Goal: Transaction & Acquisition: Purchase product/service

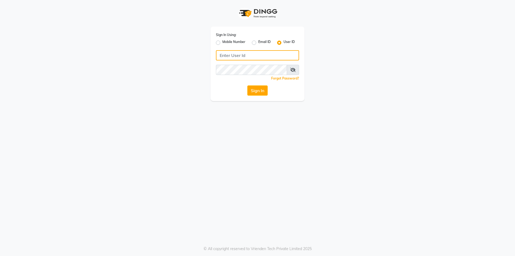
click at [239, 52] on input "Username" at bounding box center [257, 55] width 83 height 10
type input "koisalon"
click at [256, 92] on button "Sign In" at bounding box center [257, 90] width 20 height 10
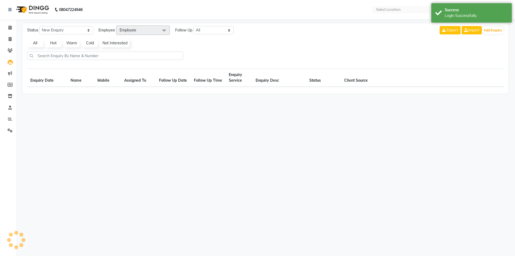
select select "en"
select select "10"
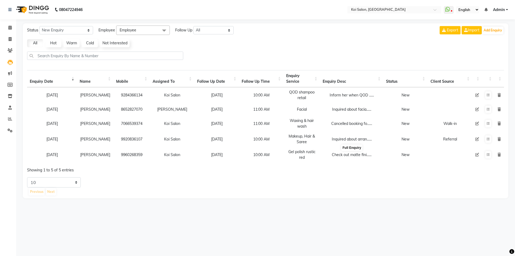
click at [356, 157] on div "Check out matte fini......" at bounding box center [352, 155] width 58 height 6
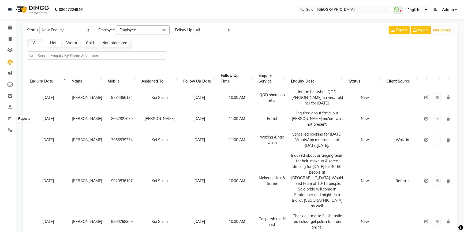
select select "10"
drag, startPoint x: 0, startPoint y: 0, endPoint x: 31, endPoint y: 117, distance: 121.0
click at [10, 118] on icon at bounding box center [10, 119] width 4 height 4
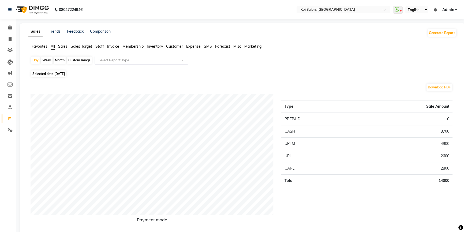
click at [60, 56] on div "Day Week Month Custom Range Select Report Type" at bounding box center [243, 62] width 424 height 13
click at [61, 59] on div "Month" at bounding box center [60, 61] width 12 height 8
select select "9"
select select "2025"
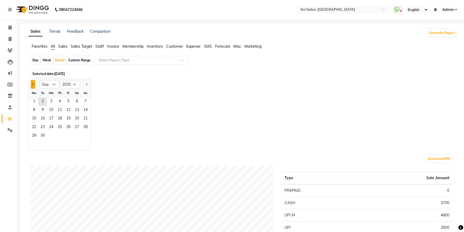
click at [34, 85] on button "Previous month" at bounding box center [33, 84] width 4 height 9
select select "8"
click at [70, 101] on span "1" at bounding box center [68, 102] width 9 height 9
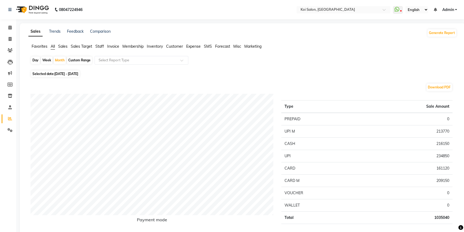
click at [98, 46] on span "Staff" at bounding box center [99, 46] width 9 height 5
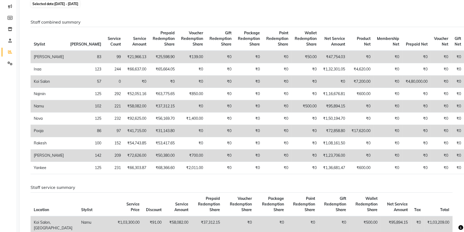
scroll to position [97, 0]
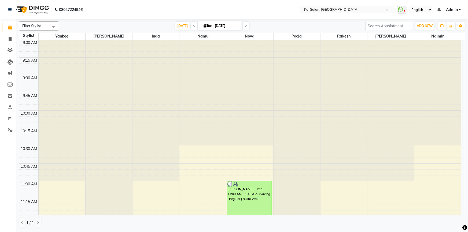
click at [211, 26] on span "Tue" at bounding box center [207, 26] width 11 height 4
select select "9"
select select "2025"
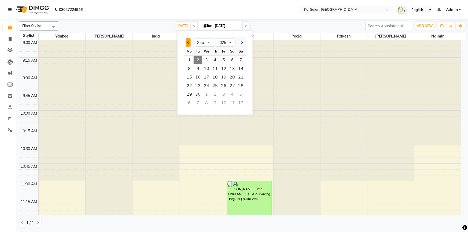
click at [188, 43] on span "Previous month" at bounding box center [188, 43] width 2 height 2
select select "8"
click at [225, 62] on span "1" at bounding box center [223, 60] width 9 height 9
type input "01-08-2025"
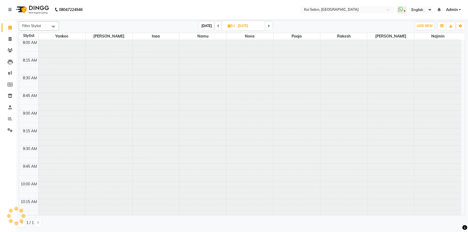
scroll to position [564, 0]
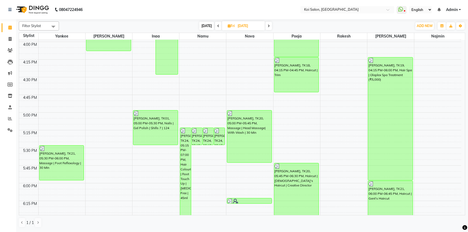
click at [250, 27] on input "01-08-2025" at bounding box center [249, 26] width 27 height 8
select select "8"
select select "2025"
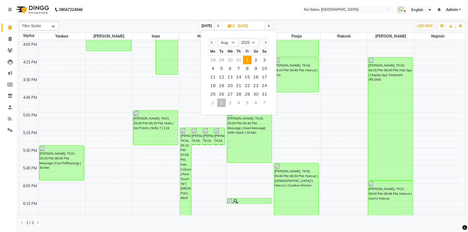
click at [260, 15] on nav "08047224946 Select Location × Koi Salon, Kalyani Nagar WhatsApp Status ✕ Status…" at bounding box center [234, 9] width 468 height 19
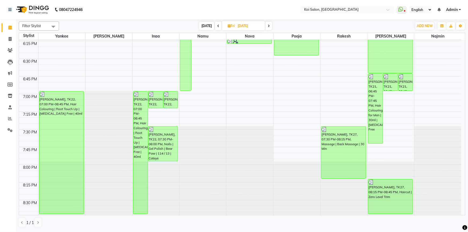
scroll to position [735, 0]
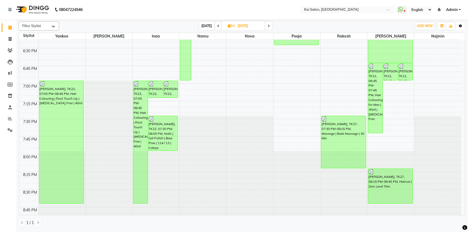
click at [461, 23] on button "Toggle Dropdown" at bounding box center [460, 26] width 9 height 8
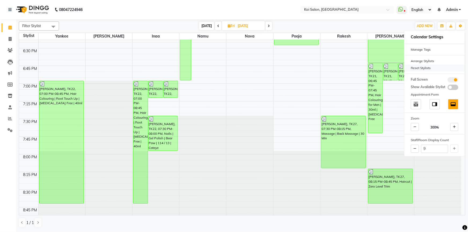
drag, startPoint x: 424, startPoint y: 67, endPoint x: 421, endPoint y: 63, distance: 5.1
click at [424, 67] on div "Reset Stylists" at bounding box center [434, 68] width 60 height 7
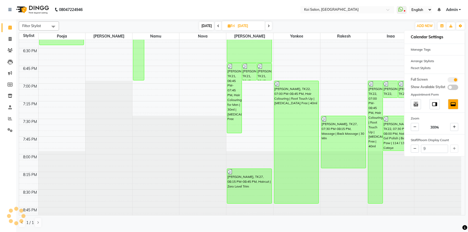
click at [257, 5] on nav "08047224946 Select Location × [GEOGRAPHIC_DATA] WhatsApp Status ✕ Status: Disco…" at bounding box center [234, 9] width 468 height 19
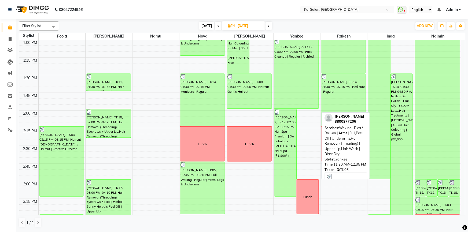
scroll to position [467, 0]
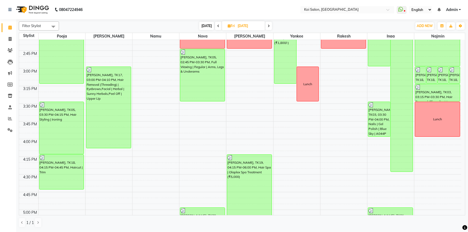
click at [271, 25] on div "Today Fri 01-08-2025" at bounding box center [236, 26] width 74 height 8
click at [271, 25] on span at bounding box center [268, 26] width 6 height 8
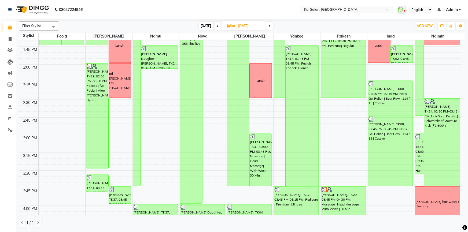
scroll to position [183, 0]
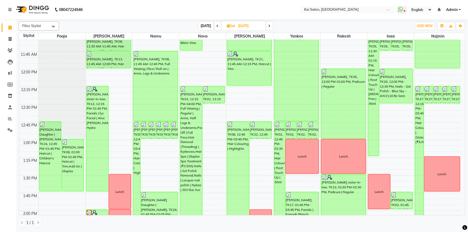
click at [270, 26] on icon at bounding box center [269, 25] width 2 height 3
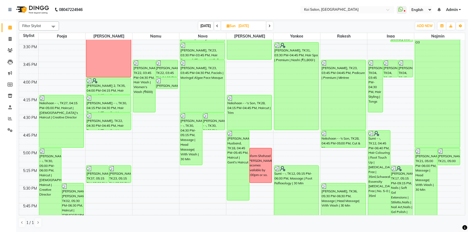
scroll to position [473, 0]
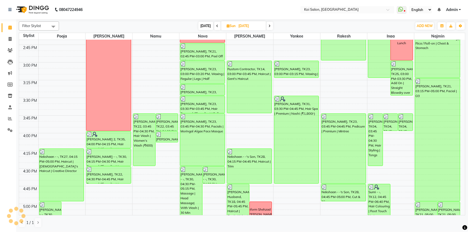
click at [270, 24] on span at bounding box center [270, 26] width 6 height 8
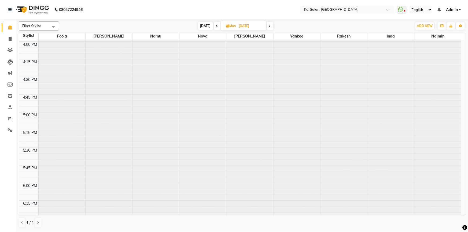
click at [270, 24] on icon at bounding box center [270, 25] width 2 height 3
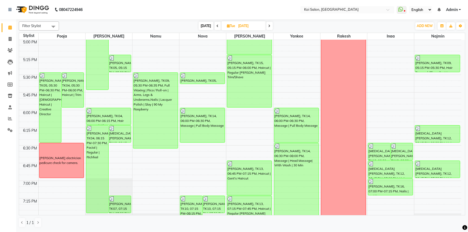
click at [269, 25] on icon at bounding box center [269, 25] width 2 height 3
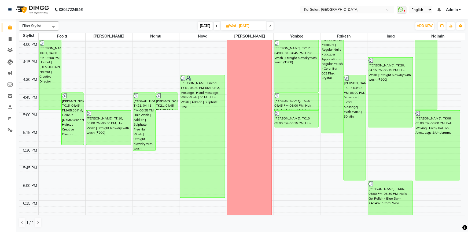
click at [216, 24] on span at bounding box center [217, 26] width 6 height 8
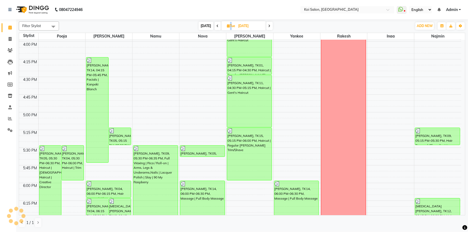
click at [216, 24] on span at bounding box center [218, 26] width 6 height 8
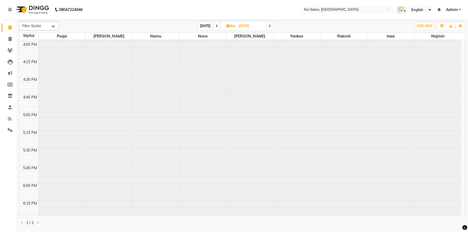
click at [216, 24] on span at bounding box center [217, 26] width 6 height 8
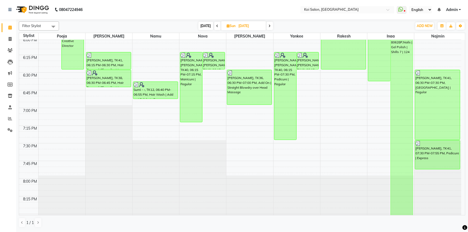
click at [217, 24] on span at bounding box center [217, 26] width 6 height 8
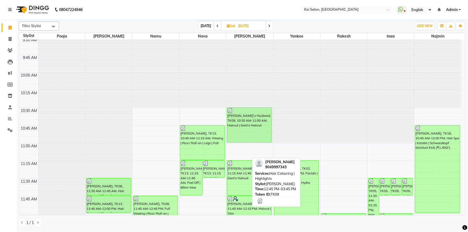
scroll to position [0, 0]
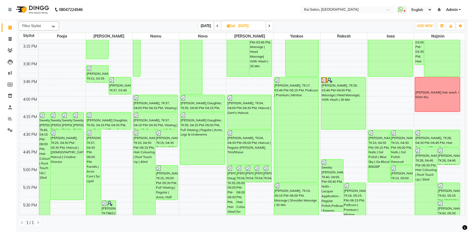
click at [218, 25] on span at bounding box center [218, 26] width 6 height 8
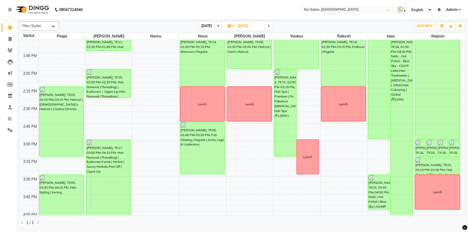
scroll to position [296, 0]
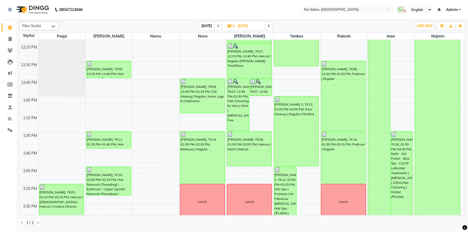
click at [267, 24] on span at bounding box center [268, 26] width 6 height 8
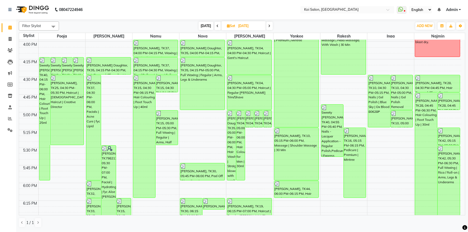
click at [267, 24] on span at bounding box center [269, 26] width 6 height 8
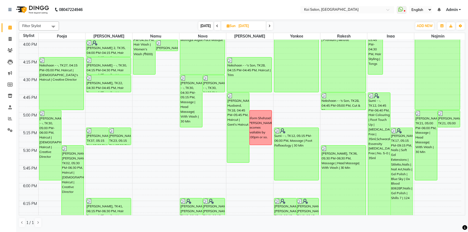
click at [267, 24] on span at bounding box center [270, 26] width 6 height 8
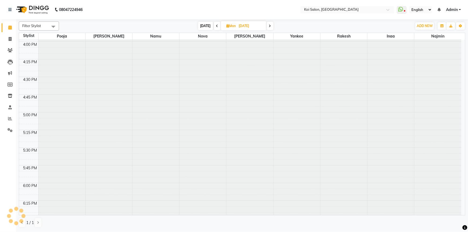
click at [267, 24] on span at bounding box center [270, 26] width 6 height 8
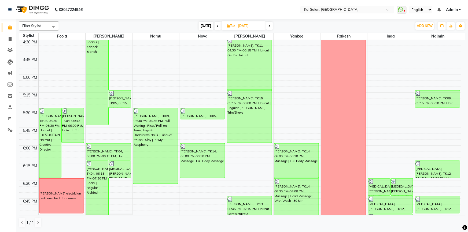
scroll to position [542, 0]
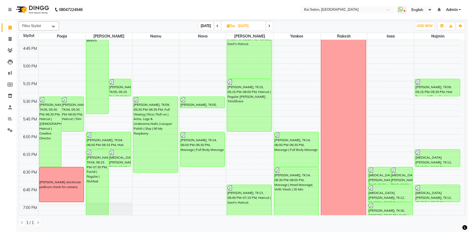
click at [219, 10] on nav "08047224946 Select Location × [GEOGRAPHIC_DATA] WhatsApp Status ✕ Status: Disco…" at bounding box center [234, 9] width 468 height 19
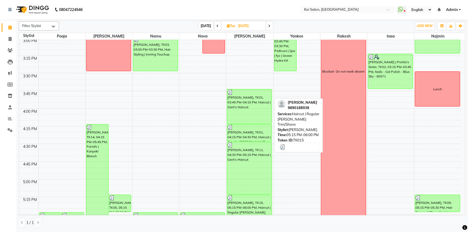
scroll to position [305, 0]
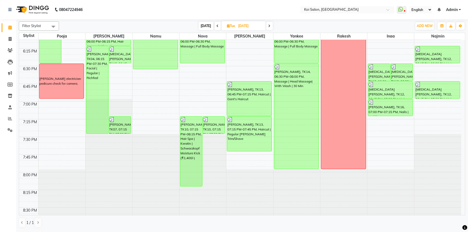
click at [271, 25] on span at bounding box center [269, 26] width 6 height 8
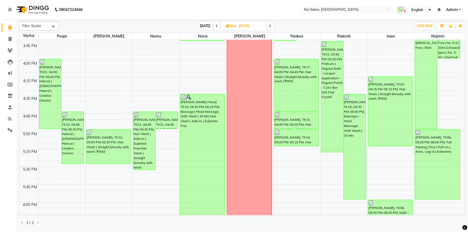
scroll to position [396, 0]
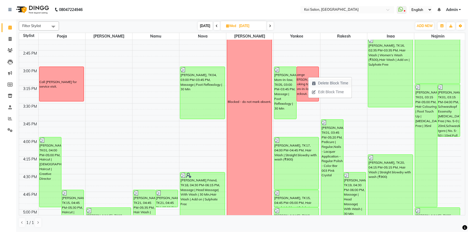
click at [327, 82] on span "Delete Block Time" at bounding box center [333, 83] width 30 height 6
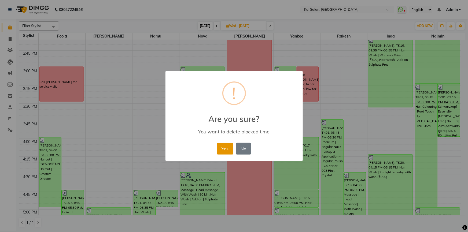
drag, startPoint x: 224, startPoint y: 147, endPoint x: 215, endPoint y: 146, distance: 9.7
click at [224, 147] on button "Yes" at bounding box center [225, 149] width 16 height 12
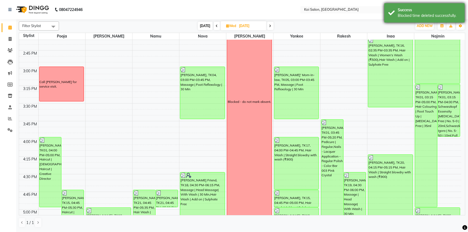
click at [412, 16] on div "Blocked time deleted successfully." at bounding box center [429, 16] width 63 height 6
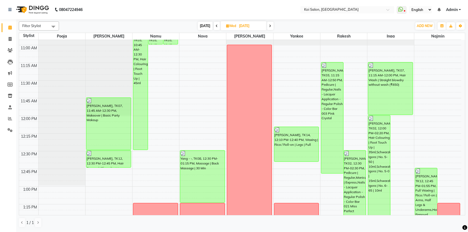
scroll to position [226, 0]
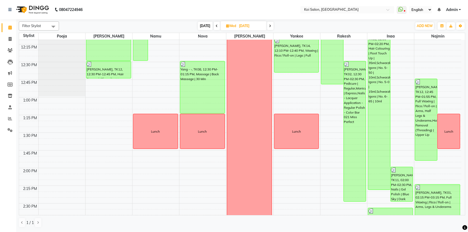
click at [270, 24] on span at bounding box center [270, 26] width 6 height 8
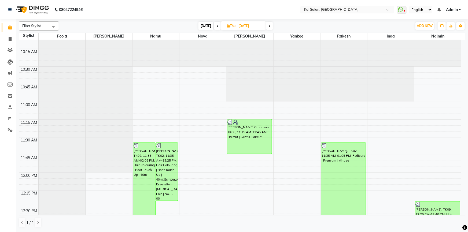
click at [270, 25] on icon at bounding box center [269, 25] width 2 height 3
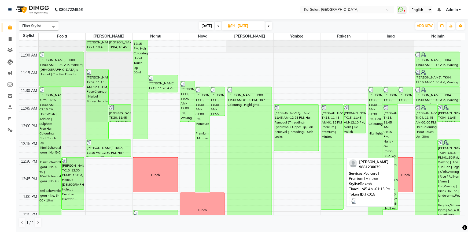
scroll to position [296, 0]
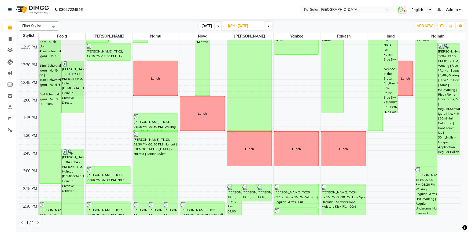
click at [269, 24] on span at bounding box center [268, 26] width 6 height 8
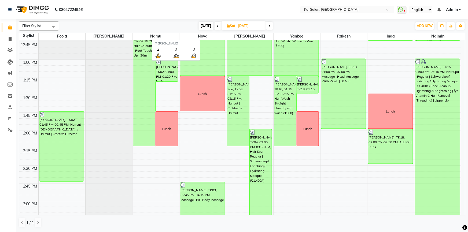
scroll to position [226, 0]
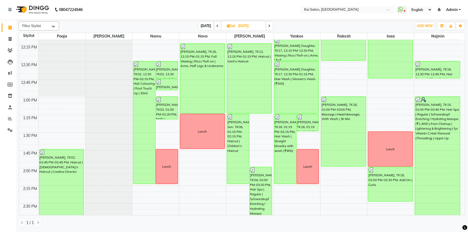
click at [217, 25] on icon at bounding box center [218, 25] width 2 height 3
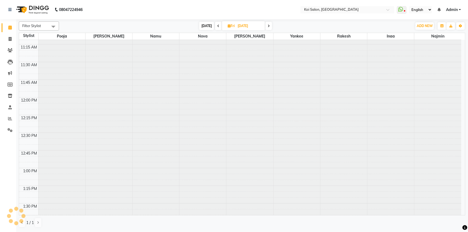
scroll to position [564, 0]
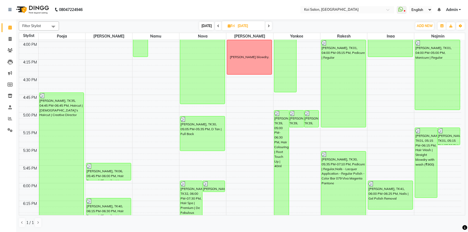
click at [211, 25] on span "Today" at bounding box center [206, 26] width 15 height 8
type input "[DATE]"
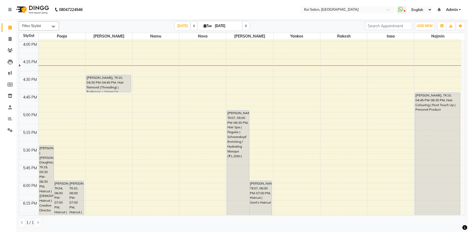
click at [226, 27] on input "[DATE]" at bounding box center [226, 26] width 27 height 8
select select "9"
select select "2025"
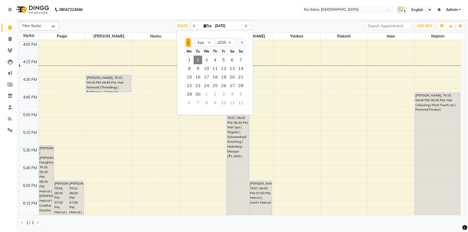
click at [187, 41] on button "Previous month" at bounding box center [188, 42] width 5 height 9
select select "8"
click at [197, 66] on span "5" at bounding box center [198, 68] width 9 height 9
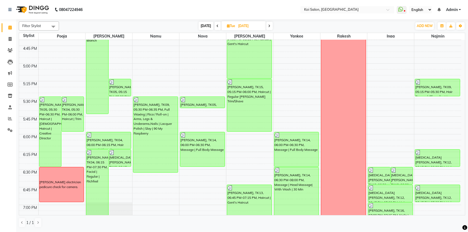
scroll to position [372, 0]
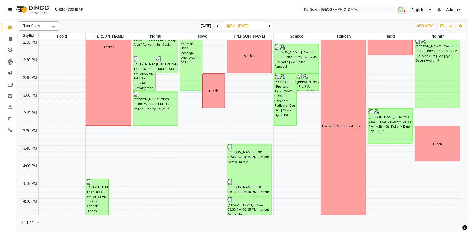
click at [268, 25] on icon at bounding box center [269, 25] width 2 height 3
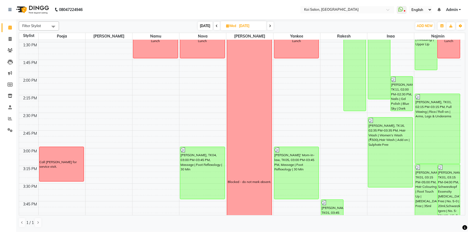
scroll to position [354, 0]
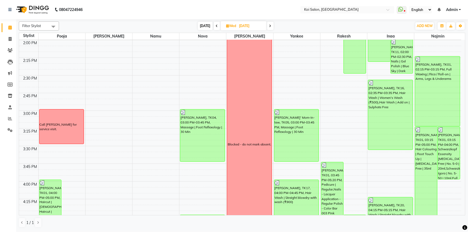
click at [268, 21] on div "Filter Stylist Select All Harsha Inaa Najmin Namu Nova Pooja Rakesh Shanky Yank…" at bounding box center [242, 25] width 446 height 9
click at [269, 23] on span at bounding box center [270, 26] width 6 height 8
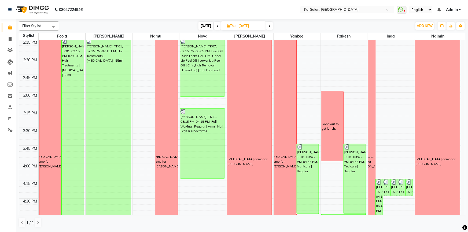
scroll to position [226, 0]
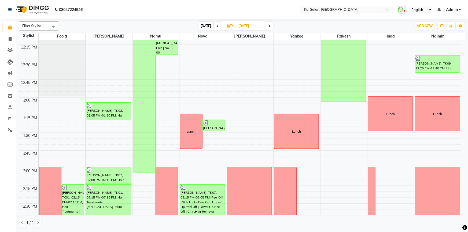
click at [257, 13] on nav "08047224946 Select Location × Koi Salon, Kalyani Nagar WhatsApp Status ✕ Status…" at bounding box center [234, 9] width 468 height 19
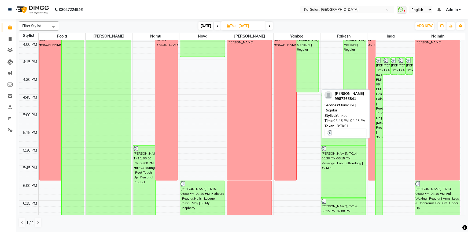
scroll to position [640, 0]
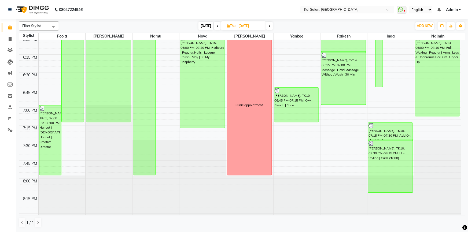
click at [268, 24] on span at bounding box center [269, 26] width 6 height 8
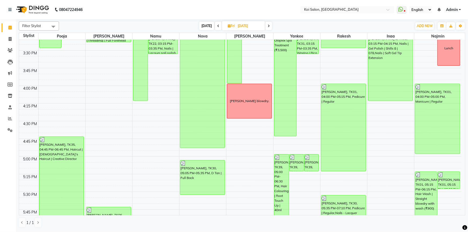
scroll to position [540, 0]
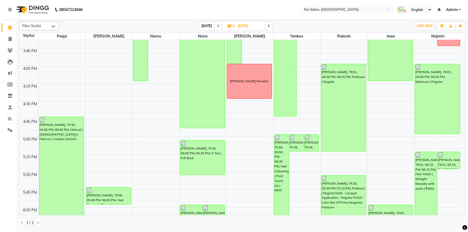
click at [269, 25] on span at bounding box center [268, 26] width 6 height 8
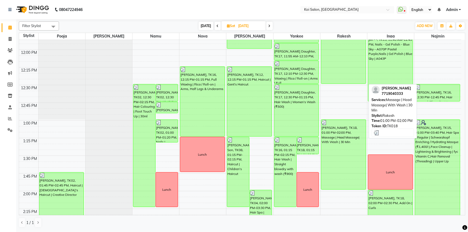
scroll to position [158, 0]
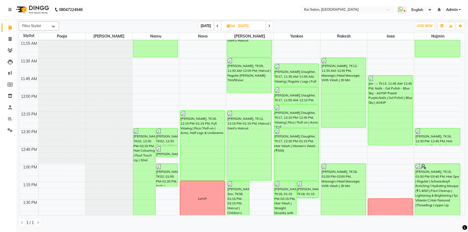
click at [269, 25] on icon at bounding box center [269, 25] width 2 height 3
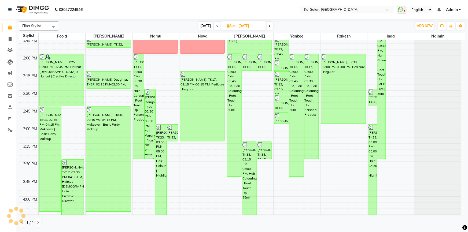
scroll to position [369, 0]
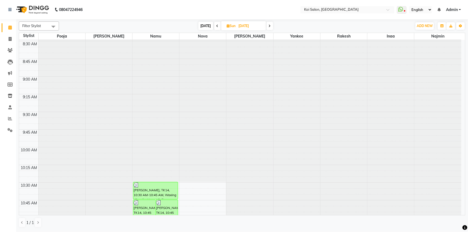
click at [269, 24] on icon at bounding box center [270, 25] width 2 height 3
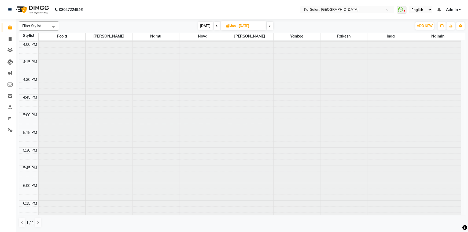
click at [269, 24] on icon at bounding box center [270, 25] width 2 height 3
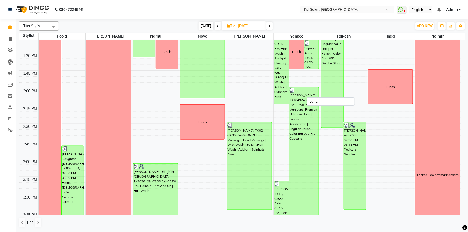
scroll to position [323, 0]
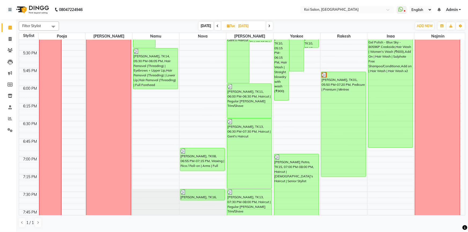
click at [269, 26] on icon at bounding box center [269, 25] width 2 height 3
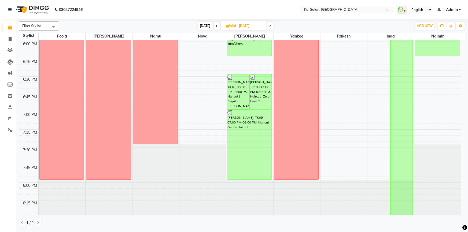
scroll to position [573, 0]
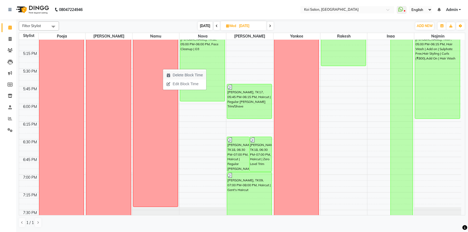
click at [197, 72] on span "Delete Block Time" at bounding box center [188, 75] width 30 height 6
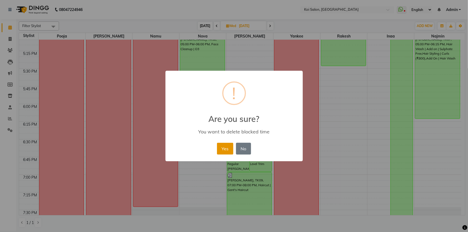
click at [224, 149] on button "Yes" at bounding box center [225, 149] width 16 height 12
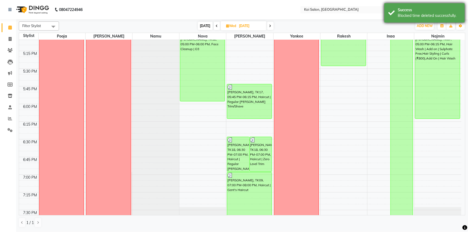
click at [424, 14] on div "Blocked time deleted successfully." at bounding box center [429, 16] width 63 height 6
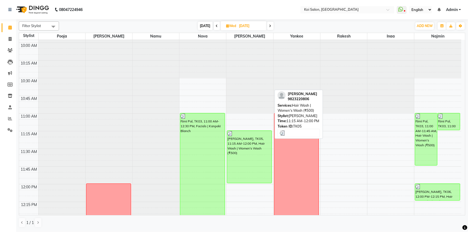
scroll to position [0, 0]
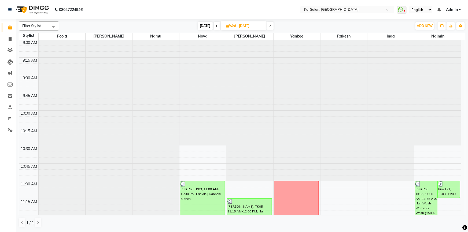
click at [271, 27] on span at bounding box center [270, 26] width 6 height 8
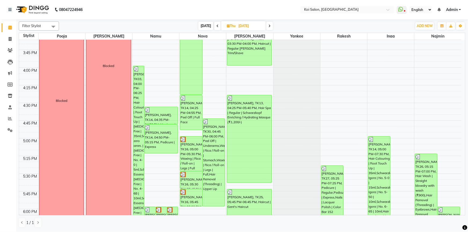
scroll to position [421, 0]
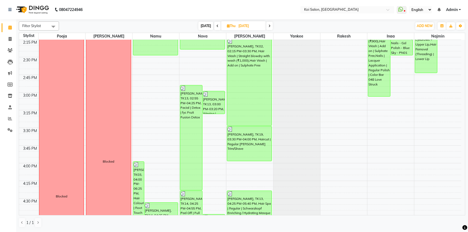
click at [270, 26] on icon at bounding box center [269, 25] width 2 height 3
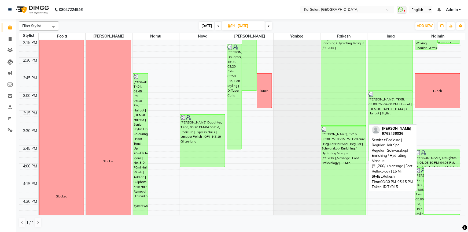
scroll to position [516, 0]
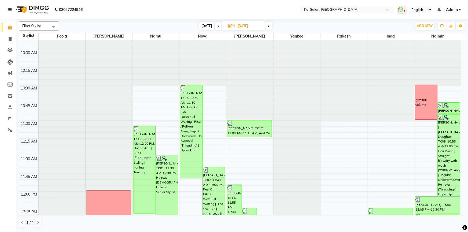
click at [269, 27] on span at bounding box center [268, 26] width 6 height 8
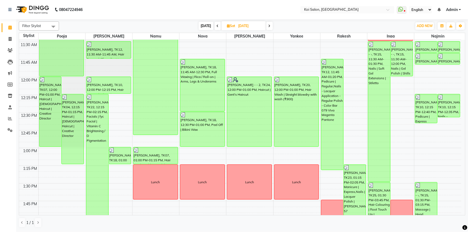
scroll to position [274, 0]
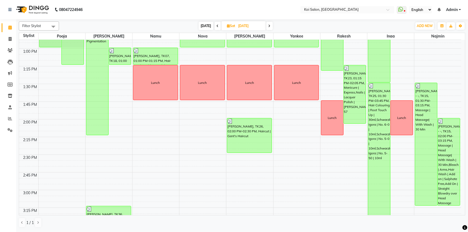
click at [269, 22] on span at bounding box center [269, 26] width 6 height 8
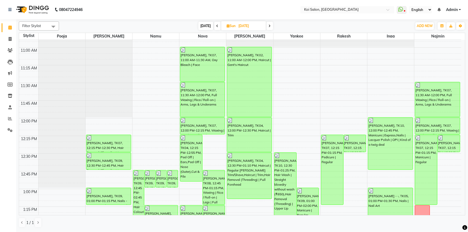
click at [270, 26] on icon at bounding box center [270, 25] width 2 height 3
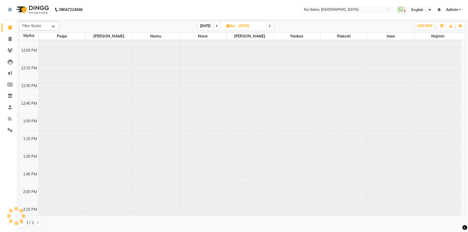
scroll to position [494, 0]
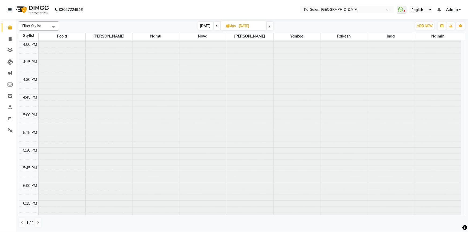
click at [270, 23] on span at bounding box center [270, 26] width 6 height 8
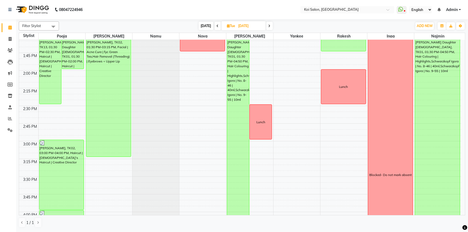
scroll to position [421, 0]
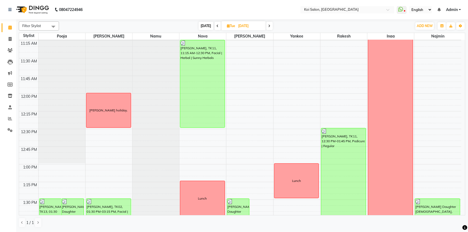
click at [269, 27] on icon at bounding box center [269, 25] width 2 height 3
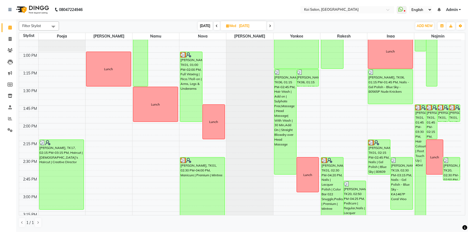
scroll to position [232, 0]
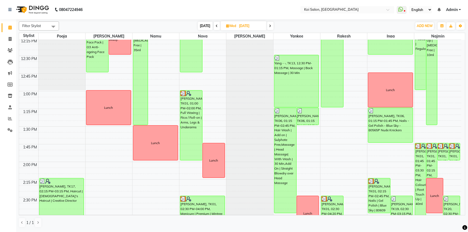
click at [269, 25] on icon at bounding box center [270, 25] width 2 height 3
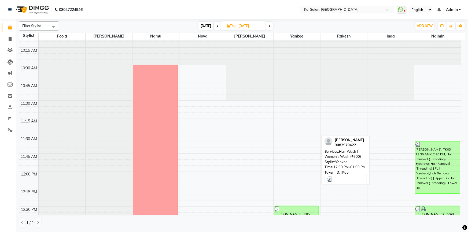
scroll to position [12, 0]
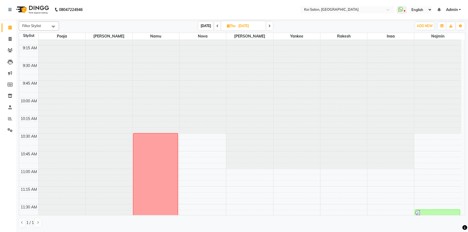
click at [269, 24] on span at bounding box center [269, 26] width 6 height 8
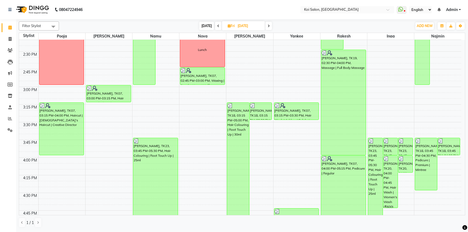
scroll to position [327, 0]
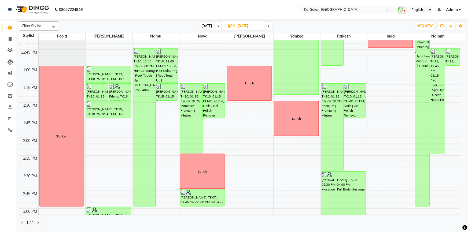
click at [268, 24] on icon at bounding box center [269, 25] width 2 height 3
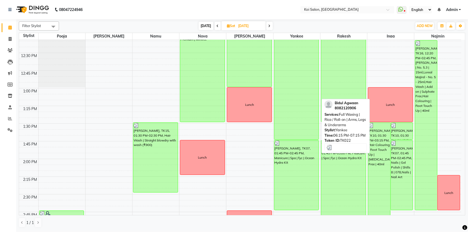
scroll to position [226, 0]
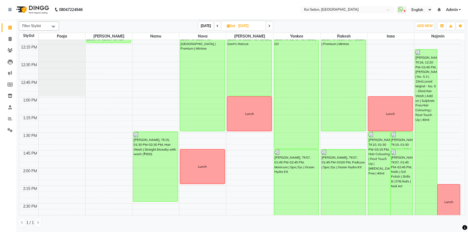
click at [269, 24] on span at bounding box center [269, 26] width 6 height 8
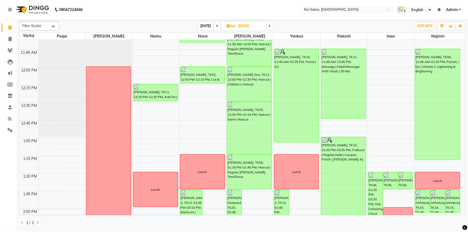
scroll to position [205, 0]
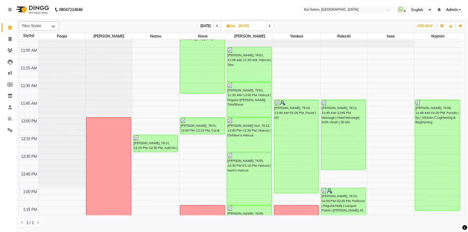
click at [269, 27] on icon at bounding box center [270, 25] width 2 height 3
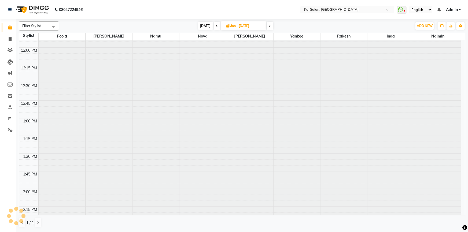
scroll to position [494, 0]
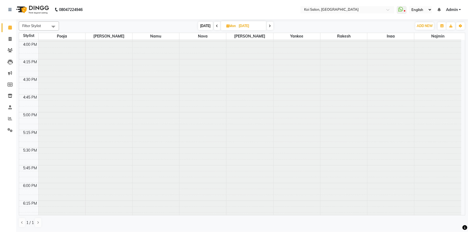
click at [269, 27] on icon at bounding box center [270, 25] width 2 height 3
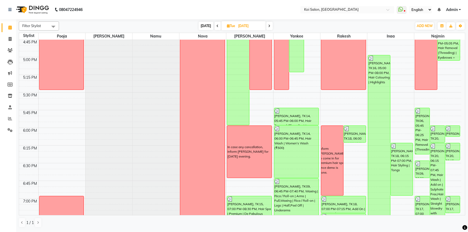
scroll to position [427, 0]
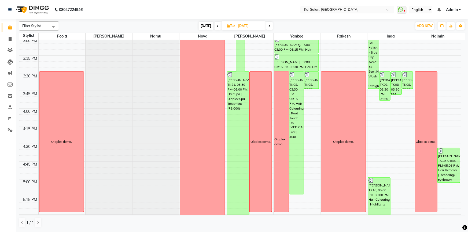
click at [269, 25] on icon at bounding box center [269, 25] width 2 height 3
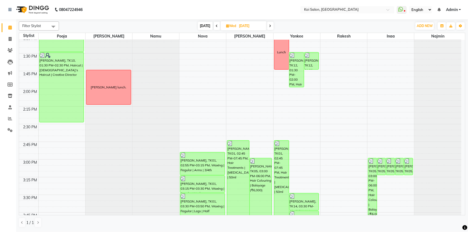
scroll to position [500, 0]
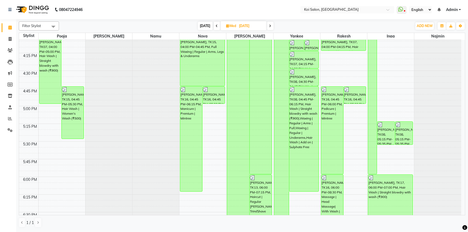
click at [270, 27] on icon at bounding box center [270, 25] width 2 height 3
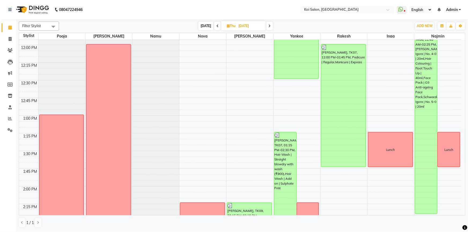
scroll to position [86, 0]
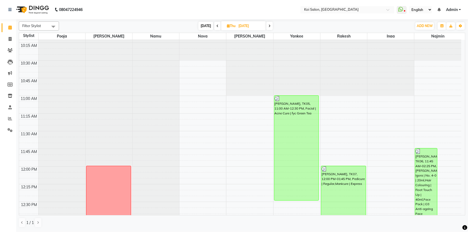
click at [270, 23] on span at bounding box center [269, 26] width 6 height 8
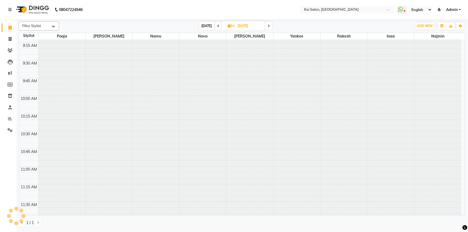
scroll to position [564, 0]
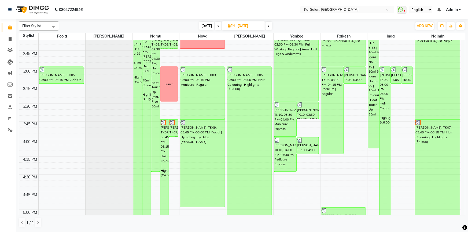
click at [268, 24] on icon at bounding box center [269, 25] width 2 height 3
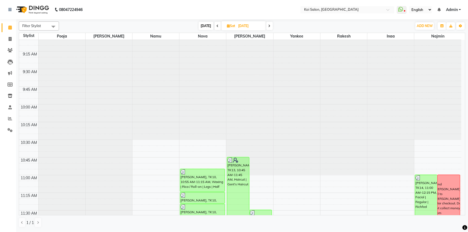
click at [271, 27] on span at bounding box center [269, 26] width 6 height 8
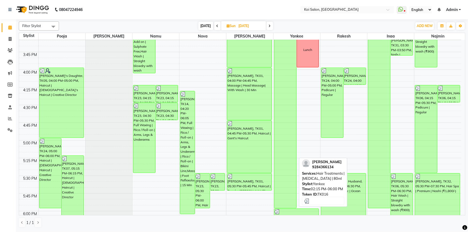
scroll to position [662, 0]
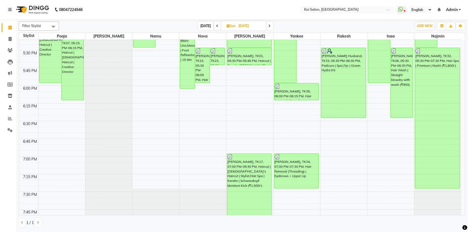
click at [270, 24] on icon at bounding box center [270, 25] width 2 height 3
type input "01-09-2025"
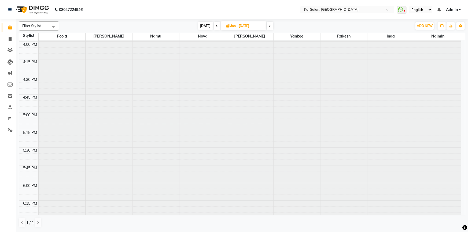
click at [237, 25] on input "01-09-2025" at bounding box center [250, 26] width 27 height 8
select select "9"
select select "2025"
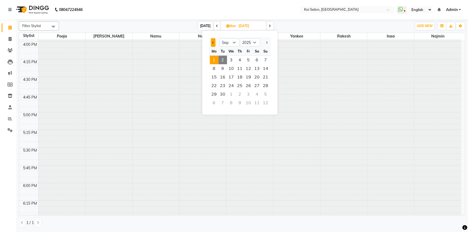
click at [215, 41] on button "Previous month" at bounding box center [213, 42] width 5 height 9
select select "8"
click at [250, 60] on span "1" at bounding box center [248, 60] width 9 height 9
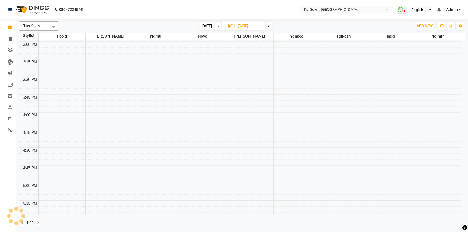
scroll to position [564, 0]
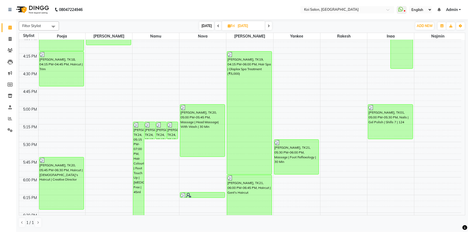
click at [270, 25] on span at bounding box center [268, 26] width 6 height 8
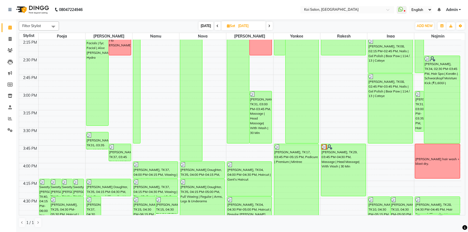
click at [268, 26] on icon at bounding box center [269, 25] width 2 height 3
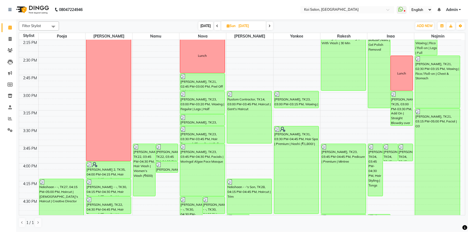
click at [271, 25] on span at bounding box center [270, 26] width 6 height 8
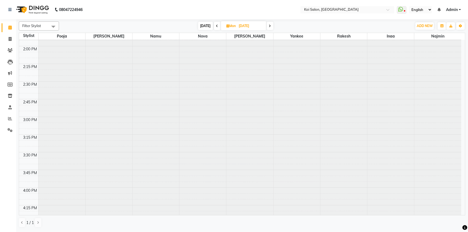
click at [271, 25] on icon at bounding box center [270, 25] width 2 height 3
type input "05-08-2025"
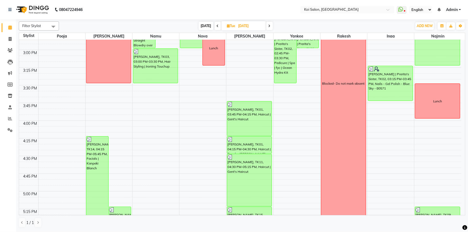
scroll to position [348, 0]
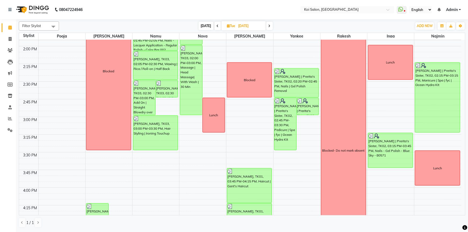
click at [249, 24] on input "05-08-2025" at bounding box center [250, 26] width 27 height 8
select select "8"
select select "2025"
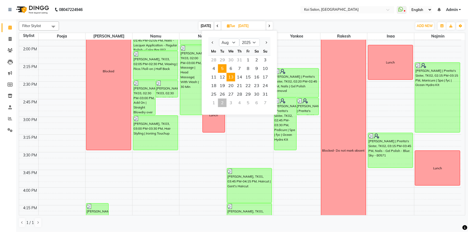
click at [232, 77] on span "13" at bounding box center [231, 77] width 9 height 9
type input "13-08-2025"
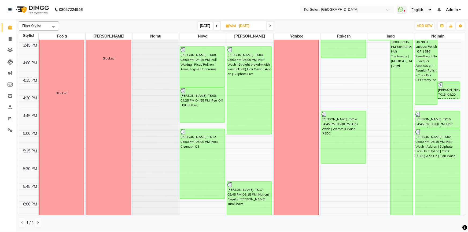
scroll to position [567, 0]
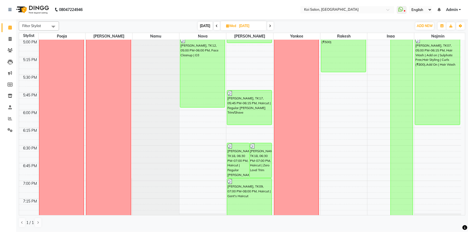
click at [257, 24] on input "13-08-2025" at bounding box center [251, 26] width 27 height 8
select select "8"
select select "2025"
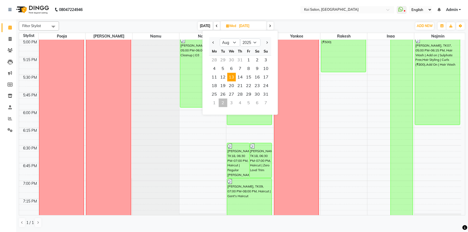
drag, startPoint x: 221, startPoint y: 87, endPoint x: 231, endPoint y: 83, distance: 10.5
click at [221, 86] on span "19" at bounding box center [223, 86] width 9 height 9
type input "19-08-2025"
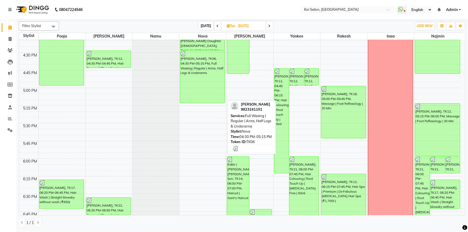
scroll to position [372, 0]
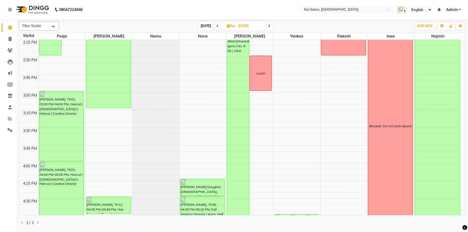
click at [251, 27] on input "19-08-2025" at bounding box center [250, 26] width 27 height 8
select select "8"
select select "2025"
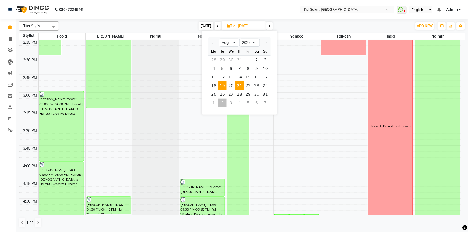
click at [237, 86] on span "21" at bounding box center [239, 86] width 9 height 9
type input "21-08-2025"
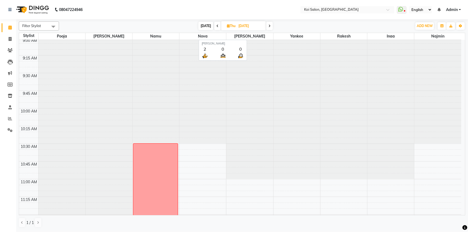
scroll to position [0, 0]
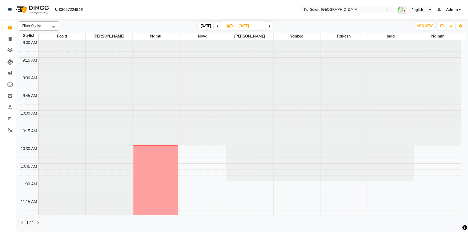
click at [237, 25] on input "21-08-2025" at bounding box center [250, 26] width 27 height 8
select select "8"
select select "2025"
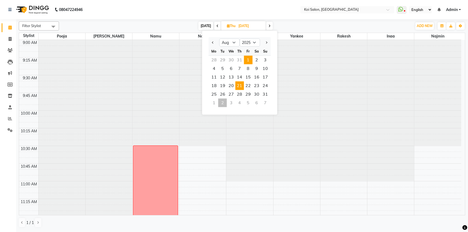
click at [247, 61] on span "1" at bounding box center [248, 60] width 9 height 9
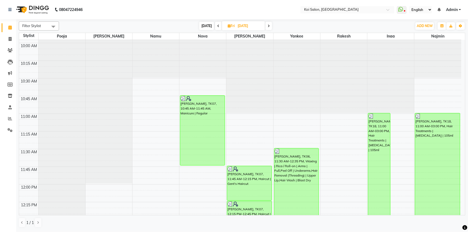
scroll to position [229, 0]
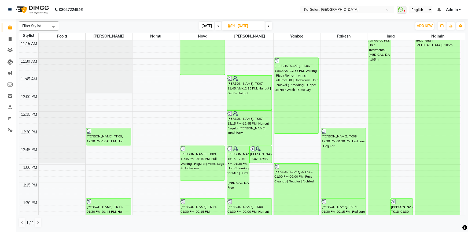
click at [267, 26] on span at bounding box center [268, 26] width 6 height 8
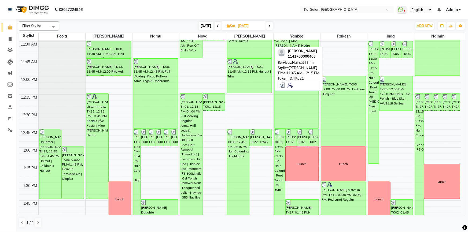
scroll to position [219, 0]
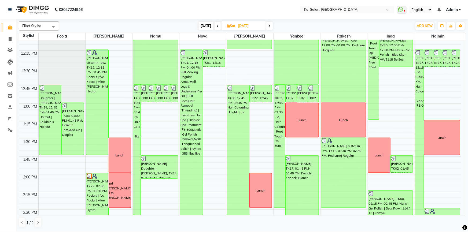
click at [271, 24] on span at bounding box center [269, 26] width 6 height 8
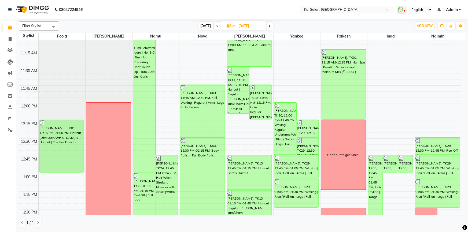
scroll to position [321, 0]
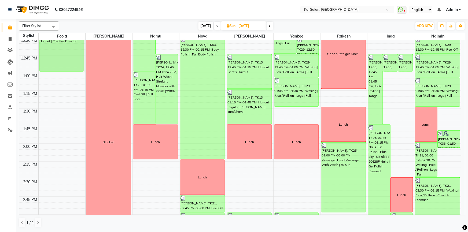
click at [271, 24] on span at bounding box center [270, 26] width 6 height 8
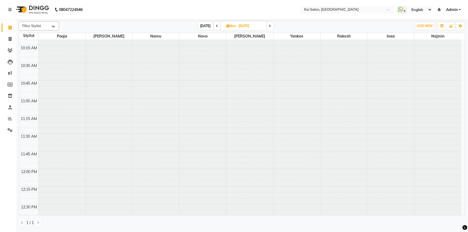
scroll to position [6, 0]
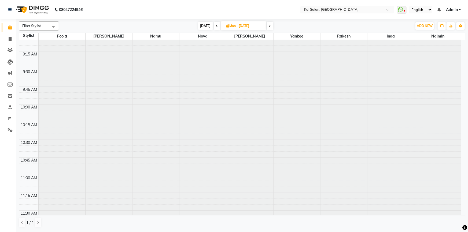
click at [269, 24] on icon at bounding box center [270, 25] width 2 height 3
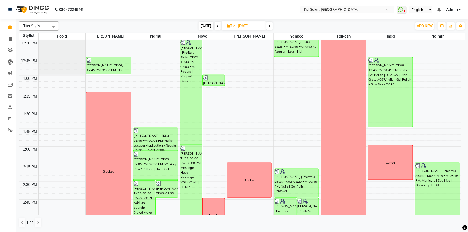
scroll to position [348, 0]
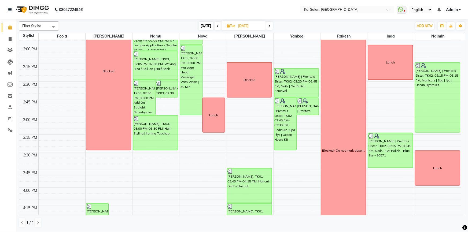
click at [268, 24] on icon at bounding box center [269, 25] width 2 height 3
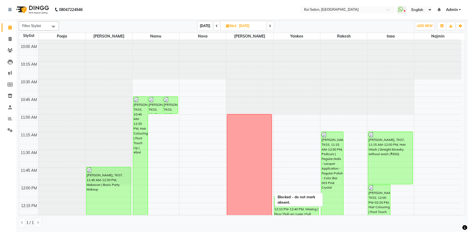
scroll to position [0, 0]
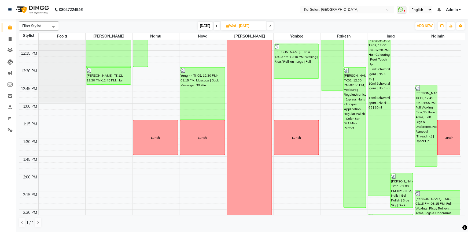
click at [271, 26] on span at bounding box center [270, 26] width 6 height 8
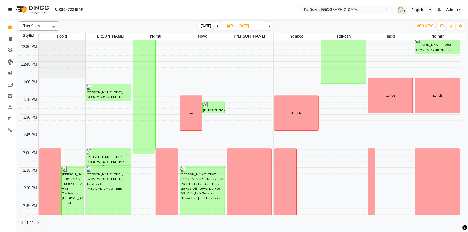
scroll to position [463, 0]
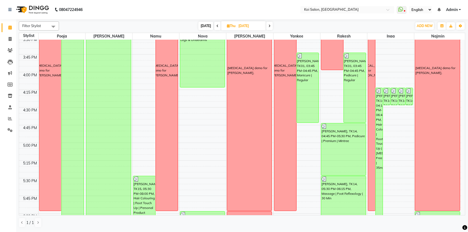
click at [268, 23] on span at bounding box center [269, 26] width 6 height 8
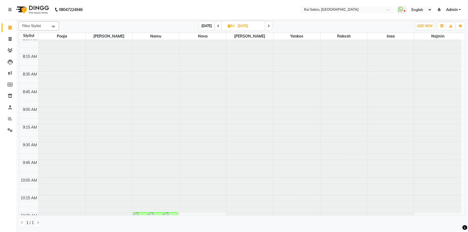
click at [268, 23] on span at bounding box center [268, 26] width 6 height 8
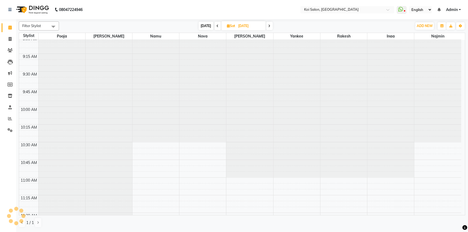
scroll to position [494, 0]
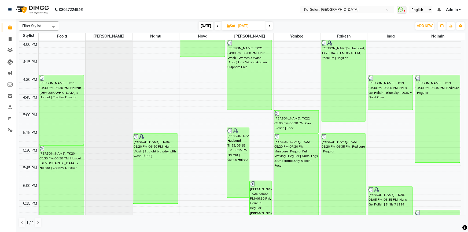
click at [269, 25] on icon at bounding box center [269, 25] width 2 height 3
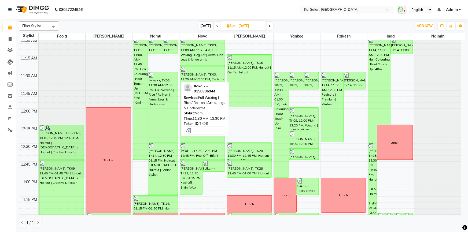
scroll to position [150, 0]
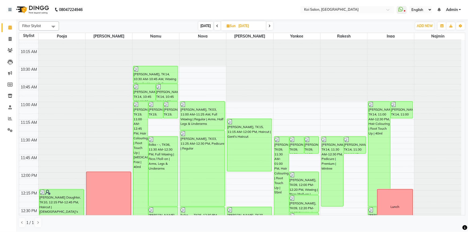
click at [271, 26] on span at bounding box center [270, 26] width 6 height 8
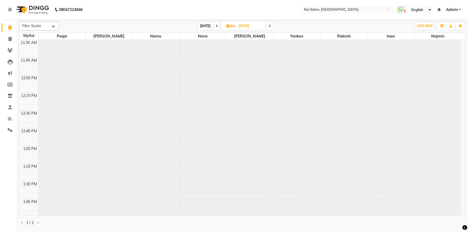
click at [271, 24] on span at bounding box center [270, 26] width 6 height 8
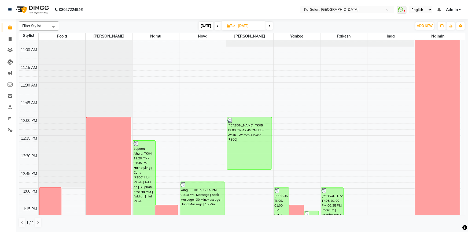
scroll to position [219, 0]
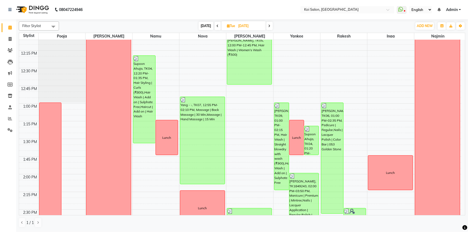
click at [268, 24] on span at bounding box center [269, 26] width 6 height 8
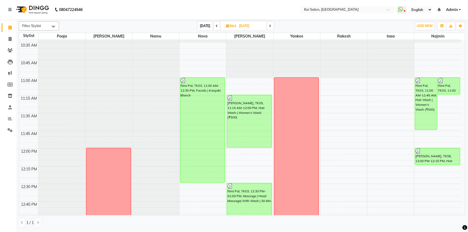
scroll to position [171, 0]
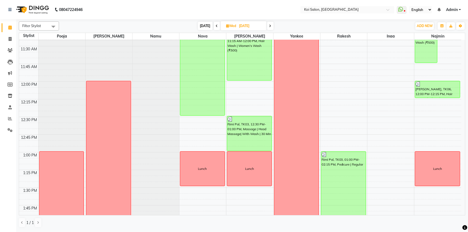
click at [271, 24] on span at bounding box center [270, 26] width 6 height 8
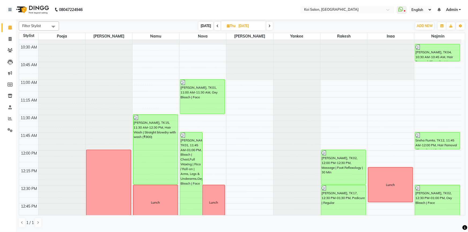
scroll to position [153, 0]
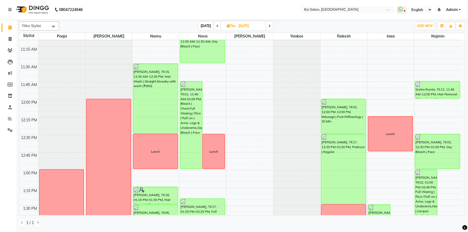
click at [270, 25] on icon at bounding box center [269, 25] width 2 height 3
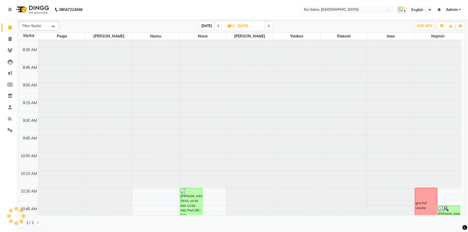
scroll to position [101, 0]
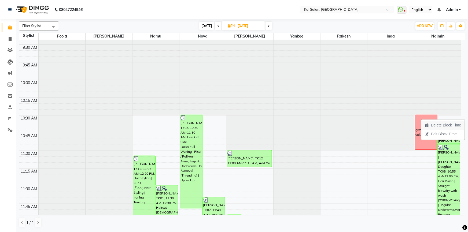
click at [431, 123] on span "Delete Block Time" at bounding box center [446, 126] width 30 height 6
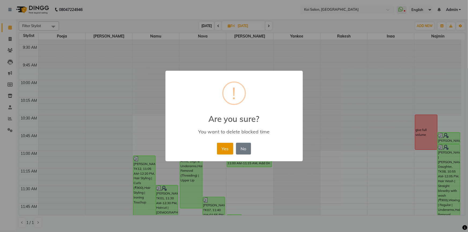
click at [227, 148] on button "Yes" at bounding box center [225, 149] width 16 height 12
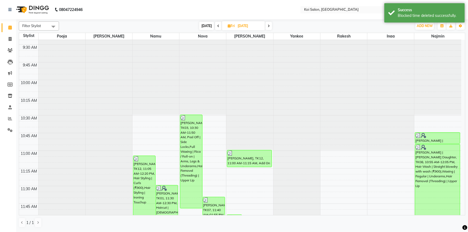
click at [270, 26] on span at bounding box center [268, 26] width 6 height 8
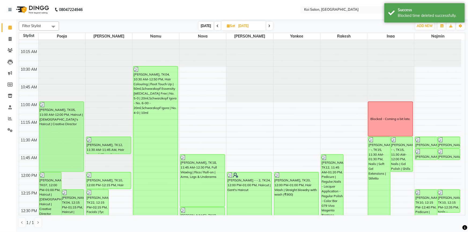
scroll to position [0, 0]
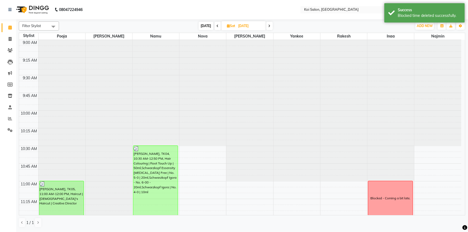
click at [408, 16] on div "Blocked time deleted successfully." at bounding box center [429, 16] width 63 height 6
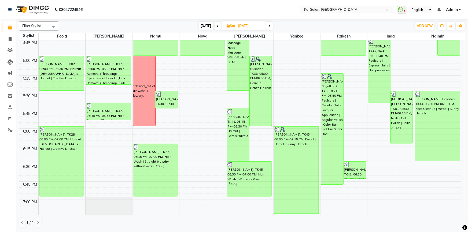
scroll to position [475, 0]
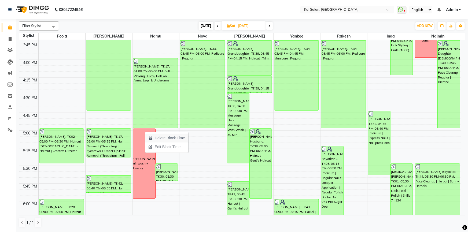
click at [165, 137] on span "Delete Block Time" at bounding box center [170, 138] width 30 height 6
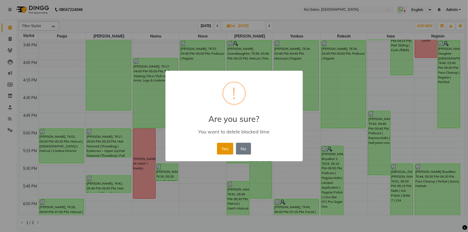
click at [222, 146] on button "Yes" at bounding box center [225, 149] width 16 height 12
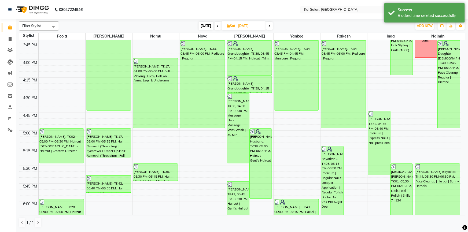
click at [269, 24] on icon at bounding box center [269, 25] width 2 height 3
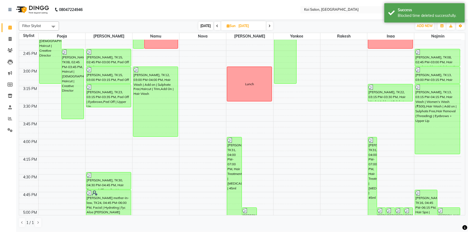
click at [269, 25] on icon at bounding box center [270, 25] width 2 height 3
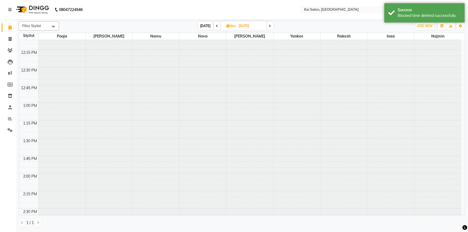
scroll to position [153, 0]
click at [268, 20] on div "Filter Stylist Select All Harsha Inaa Najmin Namu Nova Pooja Rakesh Shanky Yank…" at bounding box center [242, 124] width 446 height 211
click at [272, 26] on span at bounding box center [270, 26] width 6 height 8
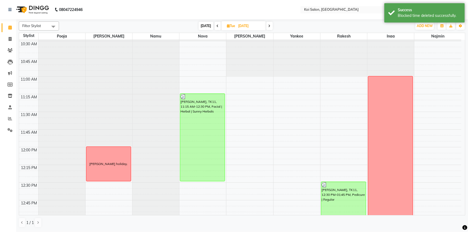
scroll to position [0, 0]
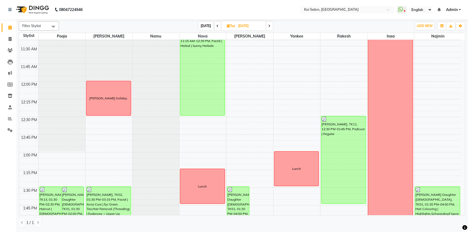
click at [271, 24] on span at bounding box center [269, 26] width 6 height 8
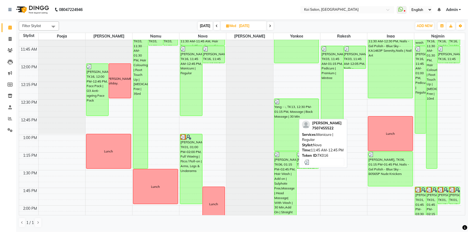
scroll to position [226, 0]
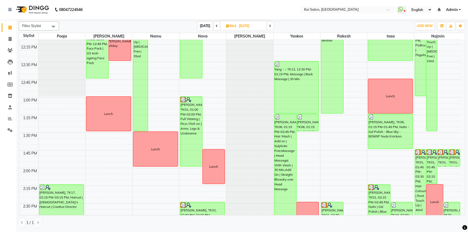
click at [271, 25] on span at bounding box center [270, 26] width 6 height 8
type input "21-08-2025"
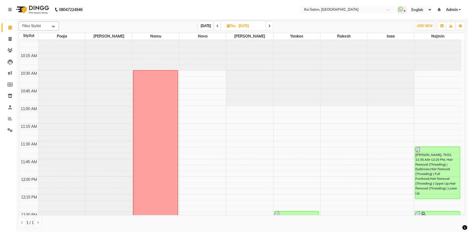
scroll to position [195, 0]
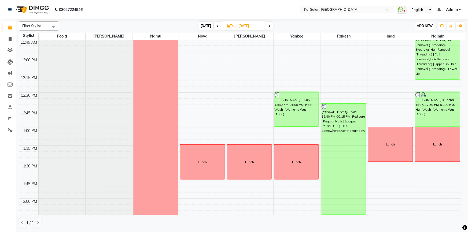
click at [424, 26] on span "ADD NEW" at bounding box center [425, 26] width 16 height 4
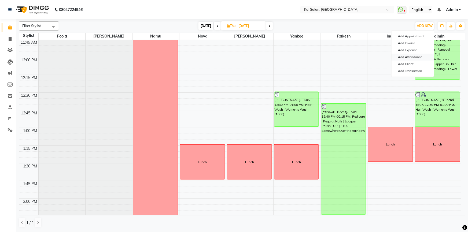
click at [417, 54] on link "Add Attendance" at bounding box center [412, 57] width 42 height 7
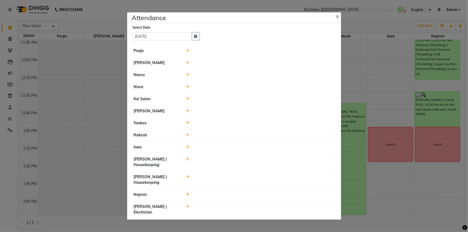
click at [186, 65] on icon at bounding box center [187, 63] width 3 height 4
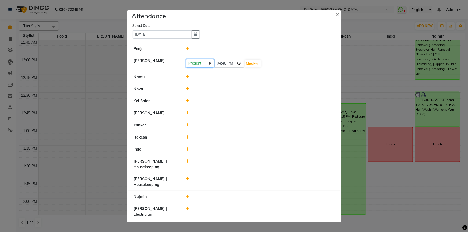
click at [201, 68] on select "Present Absent Late Half Day Weekly Off" at bounding box center [200, 63] width 28 height 8
drag, startPoint x: 300, startPoint y: 80, endPoint x: 300, endPoint y: 77, distance: 3.2
click at [300, 80] on li "Namu" at bounding box center [233, 77] width 211 height 12
click at [336, 18] on span "×" at bounding box center [338, 14] width 4 height 8
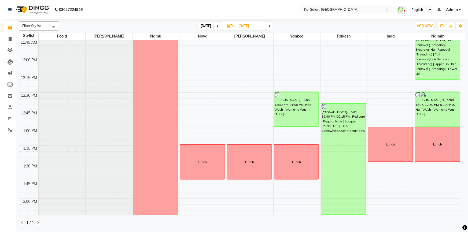
click at [235, 24] on span "Thu 21-08-2025" at bounding box center [243, 25] width 45 height 9
click at [242, 29] on input "21-08-2025" at bounding box center [250, 26] width 27 height 8
select select "8"
select select "2025"
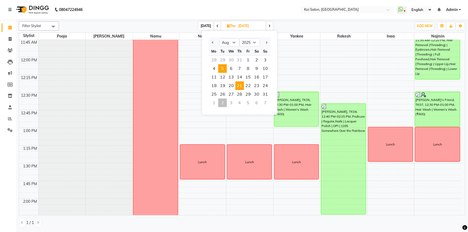
click at [223, 69] on span "5" at bounding box center [222, 68] width 9 height 9
type input "05-08-2025"
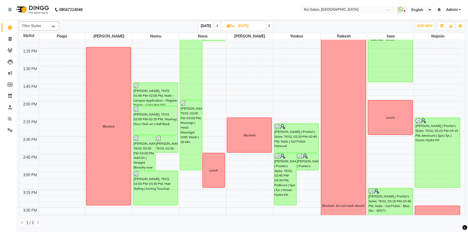
scroll to position [219, 0]
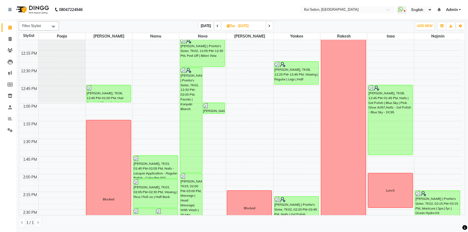
click at [250, 27] on input "05-08-2025" at bounding box center [250, 26] width 27 height 8
select select "8"
select select "2025"
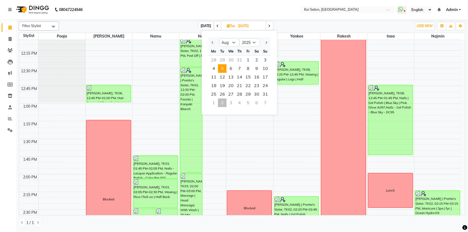
click at [247, 9] on nav "08047224946 Select Location × Koi Salon, Kalyani Nagar WhatsApp Status ✕ Status…" at bounding box center [234, 9] width 468 height 19
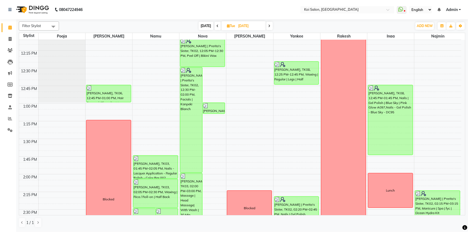
click at [252, 27] on input "05-08-2025" at bounding box center [250, 26] width 27 height 8
select select "8"
select select "2025"
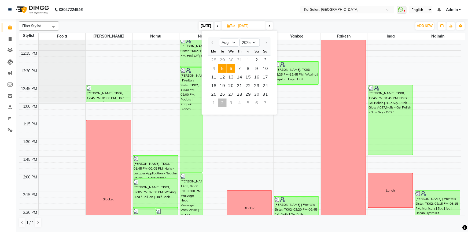
click at [231, 68] on span "6" at bounding box center [231, 68] width 9 height 9
type input "06-08-2025"
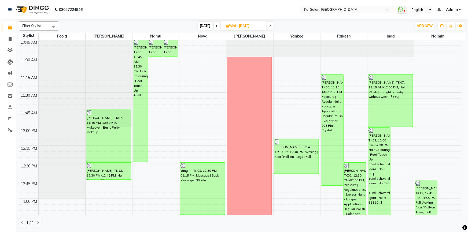
scroll to position [0, 0]
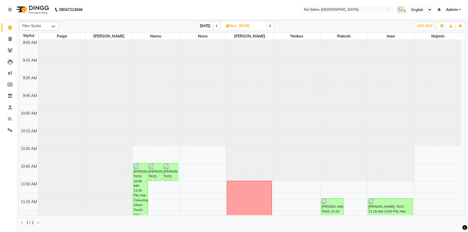
click at [238, 25] on input "06-08-2025" at bounding box center [251, 26] width 27 height 8
select select "8"
select select "2025"
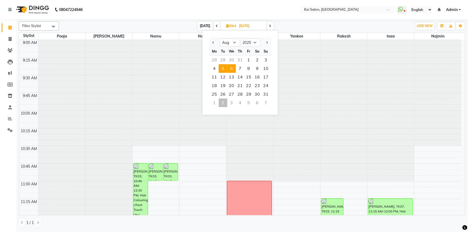
click at [224, 68] on span "5" at bounding box center [223, 68] width 9 height 9
type input "05-08-2025"
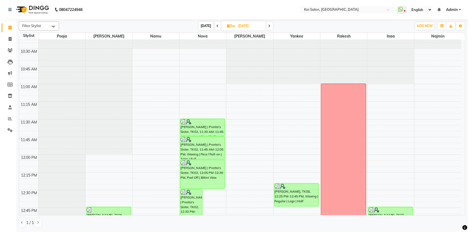
scroll to position [219, 0]
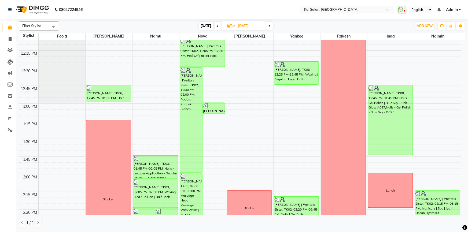
click at [247, 27] on input "05-08-2025" at bounding box center [250, 26] width 27 height 8
select select "8"
select select "2025"
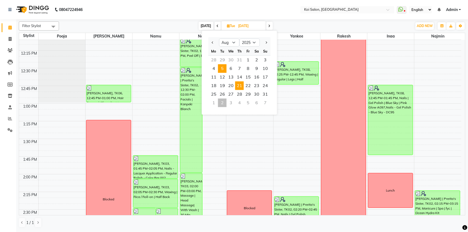
click at [238, 84] on span "21" at bounding box center [239, 86] width 9 height 9
type input "21-08-2025"
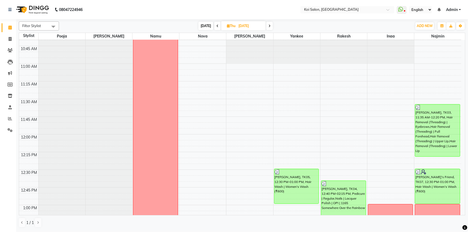
scroll to position [244, 0]
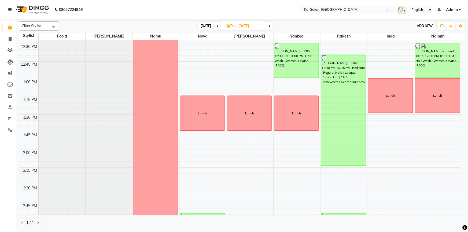
click at [426, 27] on span "ADD NEW" at bounding box center [425, 26] width 16 height 4
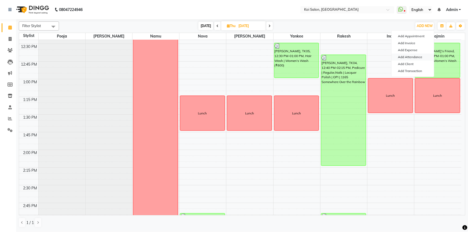
click at [416, 57] on link "Add Attendance" at bounding box center [412, 57] width 42 height 7
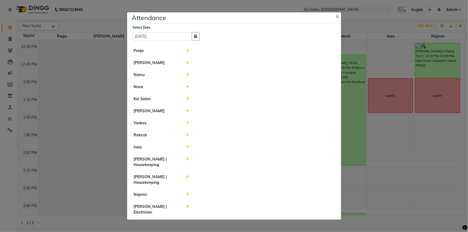
click at [188, 53] on icon at bounding box center [187, 51] width 3 height 4
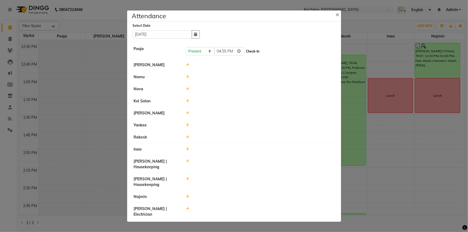
click at [254, 55] on button "Check-In" at bounding box center [253, 52] width 16 height 8
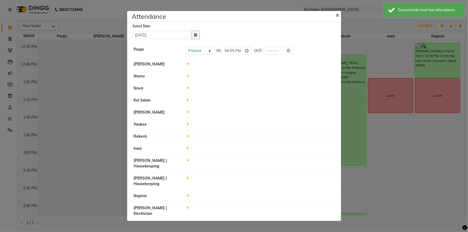
click at [337, 19] on span "×" at bounding box center [338, 15] width 4 height 8
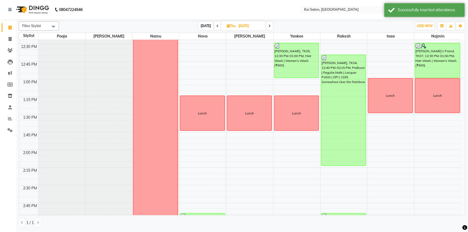
drag, startPoint x: 411, startPoint y: 14, endPoint x: 204, endPoint y: 16, distance: 207.8
click at [410, 15] on div "Successfully inserted attendance." at bounding box center [424, 10] width 80 height 14
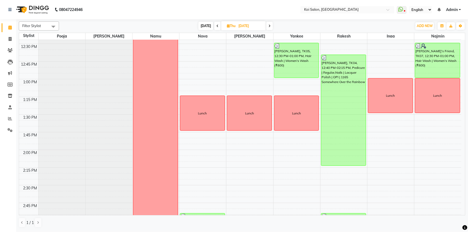
click at [213, 69] on div "9:00 AM 9:15 AM 9:30 AM 9:45 AM 10:00 AM 10:15 AM 10:30 AM 10:45 AM 11:00 AM 11…" at bounding box center [240, 220] width 442 height 849
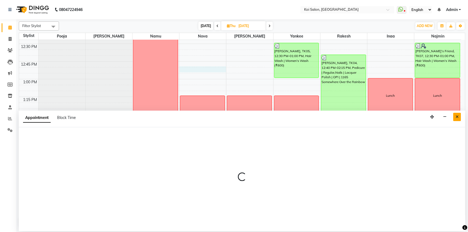
click at [457, 117] on icon "Close" at bounding box center [457, 117] width 3 height 4
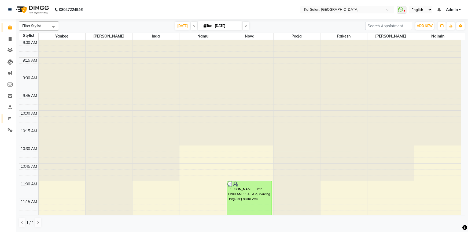
click at [8, 120] on icon at bounding box center [10, 119] width 4 height 4
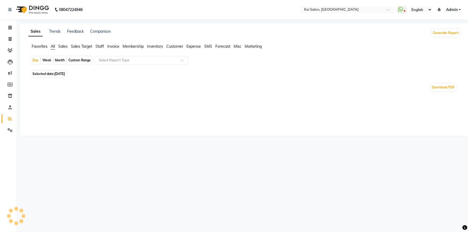
click at [61, 59] on div "Month" at bounding box center [60, 61] width 12 height 8
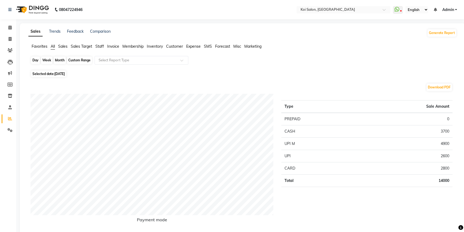
click at [61, 62] on div "Month" at bounding box center [60, 61] width 12 height 8
select select "9"
select select "2025"
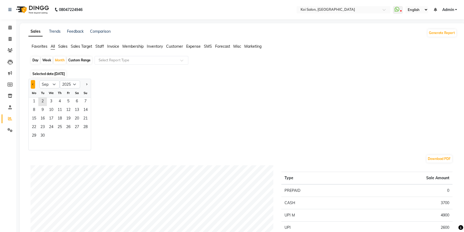
click at [33, 83] on span "Previous month" at bounding box center [33, 84] width 2 height 2
select select "8"
click at [71, 103] on span "1" at bounding box center [68, 102] width 9 height 9
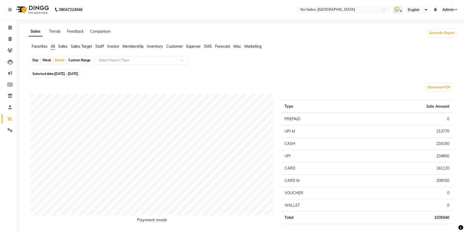
click at [101, 45] on span "Staff" at bounding box center [99, 46] width 9 height 5
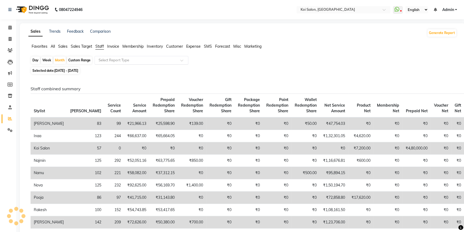
click at [136, 64] on ng-select "Select Report Type" at bounding box center [142, 60] width 94 height 9
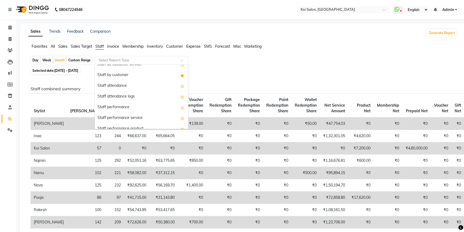
scroll to position [49, 0]
click at [134, 82] on div "Staff attendance" at bounding box center [141, 85] width 93 height 11
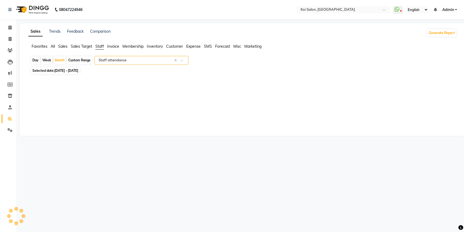
select select "full_report"
select select "csv"
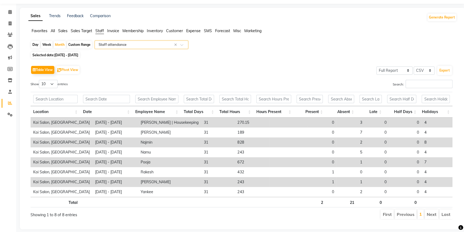
scroll to position [24, 0]
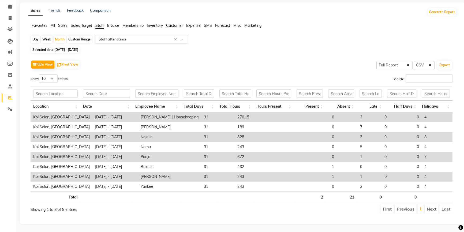
drag, startPoint x: 283, startPoint y: 50, endPoint x: 258, endPoint y: 60, distance: 26.8
click at [258, 60] on div "Table View Pivot View Select Full Report Filtered Report Select CSV PDF Export" at bounding box center [242, 64] width 422 height 11
click at [136, 37] on input "text" at bounding box center [136, 39] width 77 height 5
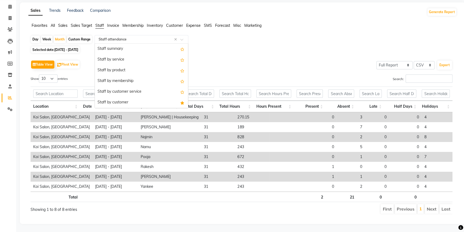
scroll to position [64, 0]
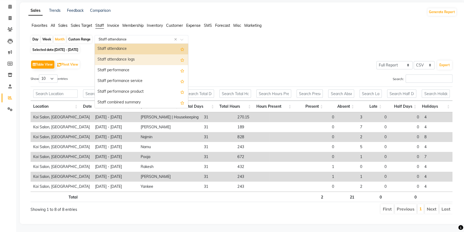
click at [134, 58] on div "Staff attendance logs" at bounding box center [141, 59] width 93 height 11
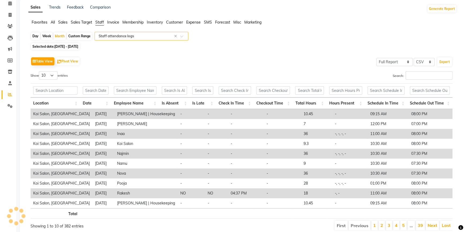
scroll to position [0, 0]
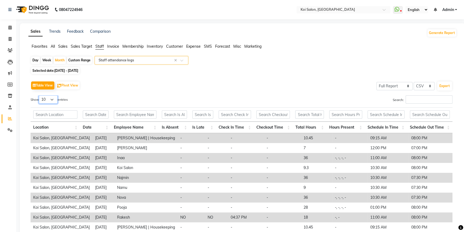
click at [47, 98] on select "10 25 50 100" at bounding box center [48, 99] width 19 height 8
select select "100"
click at [40, 95] on select "10 25 50 100" at bounding box center [48, 99] width 19 height 8
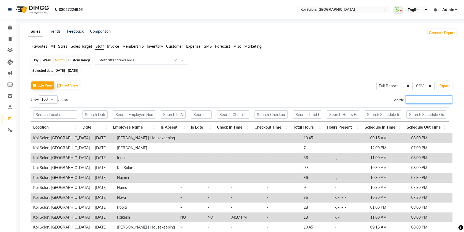
click at [428, 102] on input "Search:" at bounding box center [429, 99] width 47 height 8
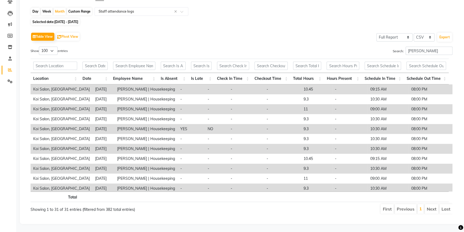
click at [173, 73] on th "Is Absent" at bounding box center [173, 79] width 30 height 12
click at [174, 75] on th "Is Absent" at bounding box center [173, 79] width 30 height 12
drag, startPoint x: 426, startPoint y: 47, endPoint x: 356, endPoint y: 47, distance: 70.5
click at [356, 47] on div "Search: ambika" at bounding box center [349, 52] width 207 height 10
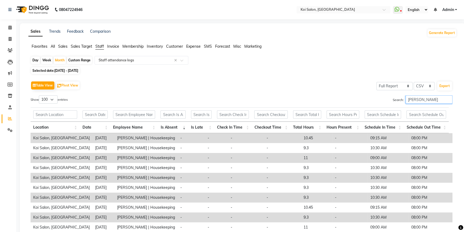
type input "sakshi"
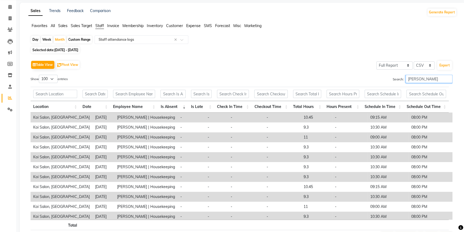
scroll to position [52, 0]
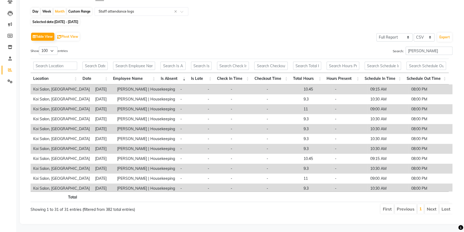
click at [175, 75] on th "Is Absent" at bounding box center [173, 79] width 30 height 12
click at [175, 76] on th "Is Absent" at bounding box center [173, 79] width 30 height 12
click at [217, 27] on div "Table View Pivot View Select Full Report Filtered Report Select CSV PDF Export …" at bounding box center [241, 123] width 431 height 192
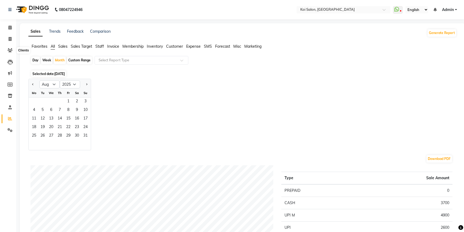
select select "8"
select select "2025"
click at [8, 50] on icon at bounding box center [10, 50] width 5 height 4
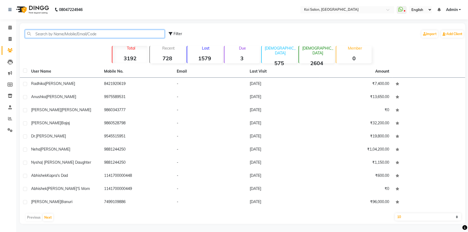
click at [66, 33] on input "text" at bounding box center [95, 34] width 140 height 8
type input "9"
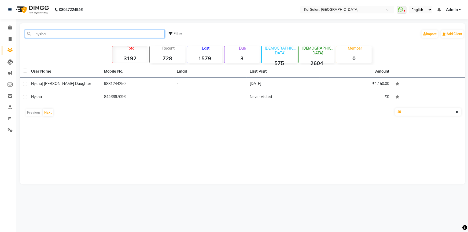
type input "nysha"
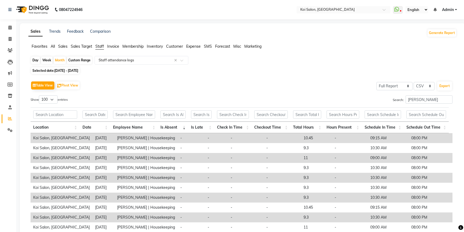
select select "full_report"
select select "csv"
select select "100"
click at [129, 60] on input "text" at bounding box center [136, 60] width 77 height 5
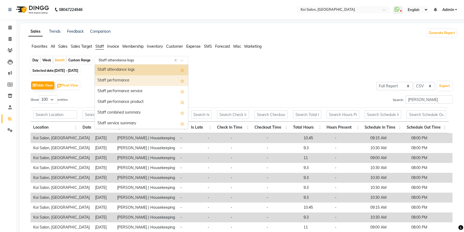
scroll to position [26, 0]
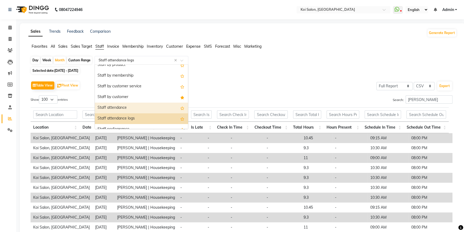
click at [124, 110] on div "Staff attendance" at bounding box center [141, 108] width 93 height 11
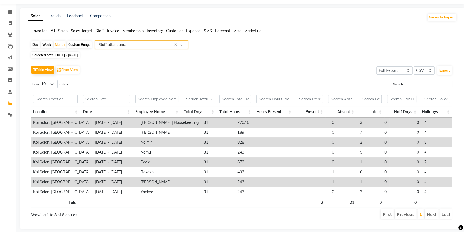
scroll to position [24, 0]
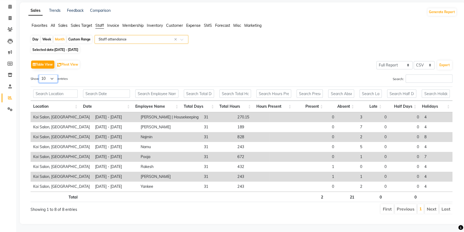
click at [51, 75] on select "10 25 50 100" at bounding box center [48, 79] width 19 height 8
select select "100"
click at [40, 75] on select "10 25 50 100" at bounding box center [48, 79] width 19 height 8
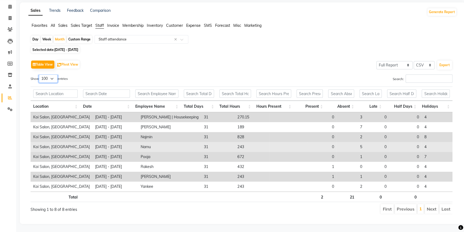
scroll to position [0, 0]
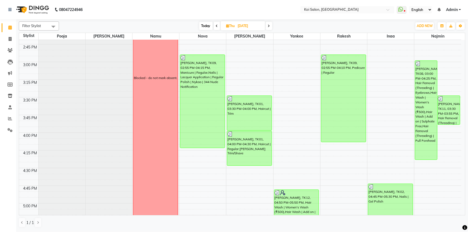
scroll to position [365, 0]
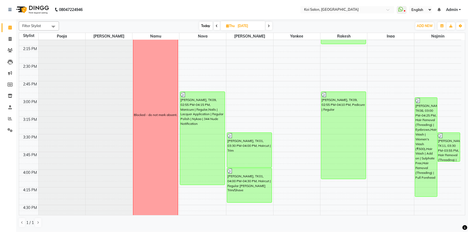
click at [204, 26] on span "Today" at bounding box center [205, 26] width 13 height 8
type input "[DATE]"
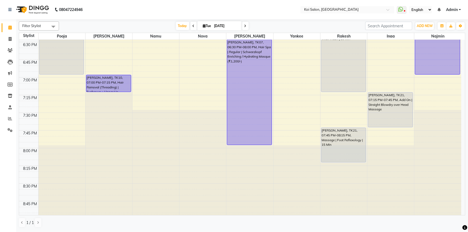
scroll to position [524, 0]
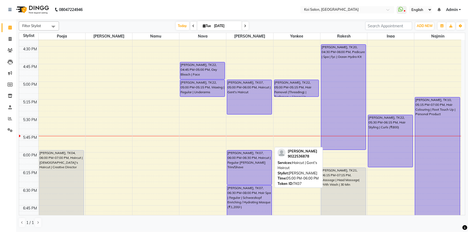
drag, startPoint x: 257, startPoint y: 149, endPoint x: 263, endPoint y: 112, distance: 37.1
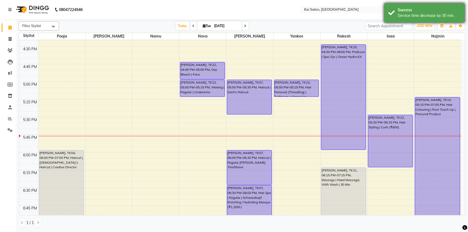
click at [390, 10] on div "Success Service time decrease by 30 min." at bounding box center [424, 12] width 80 height 19
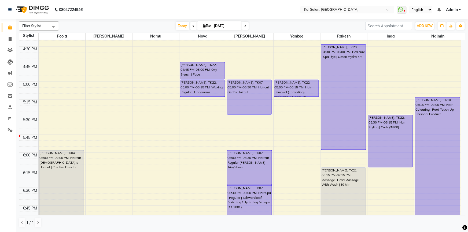
click at [216, 23] on input "[DATE]" at bounding box center [226, 26] width 27 height 8
select select "9"
select select "2025"
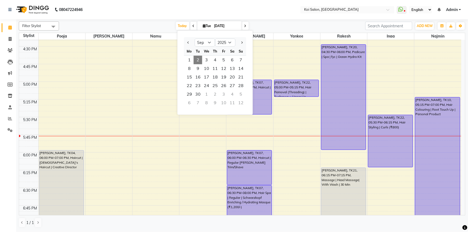
click at [246, 13] on nav "08047224946 Select Location × [GEOGRAPHIC_DATA] WhatsApp Status ✕ Status: Disco…" at bounding box center [234, 9] width 468 height 19
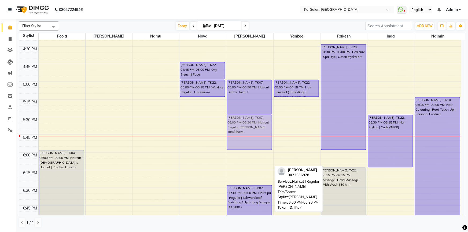
drag, startPoint x: 243, startPoint y: 154, endPoint x: 250, endPoint y: 121, distance: 34.2
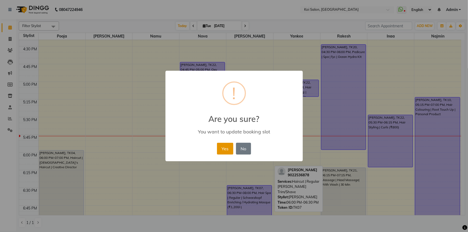
click at [217, 152] on button "Yes" at bounding box center [225, 149] width 16 height 12
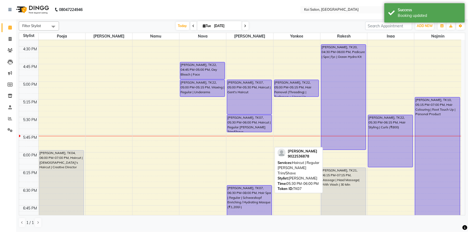
drag, startPoint x: 237, startPoint y: 149, endPoint x: 235, endPoint y: 131, distance: 18.4
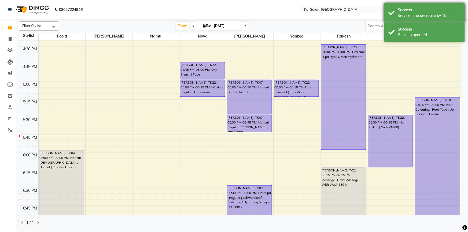
drag, startPoint x: 408, startPoint y: 33, endPoint x: 405, endPoint y: 21, distance: 12.9
click at [406, 28] on div "Success Booking updated" at bounding box center [424, 32] width 80 height 19
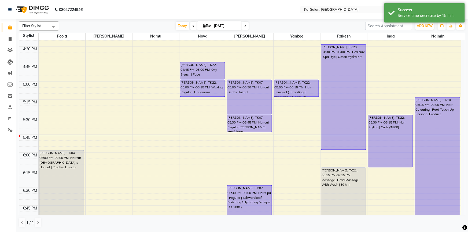
drag, startPoint x: 406, startPoint y: 16, endPoint x: 319, endPoint y: 79, distance: 107.5
click at [404, 17] on div "Service time decrease by 15 min." at bounding box center [429, 16] width 63 height 6
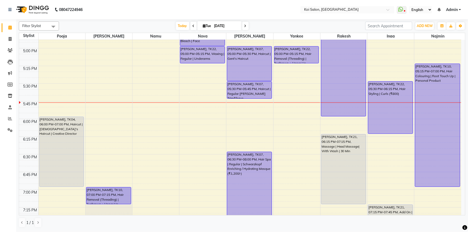
scroll to position [597, 0]
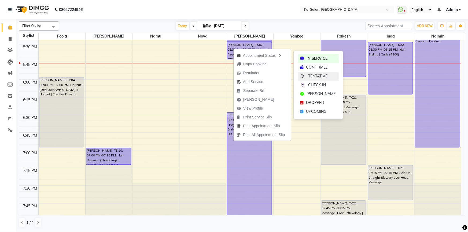
click at [318, 76] on span "TENTATIVE" at bounding box center [317, 76] width 19 height 6
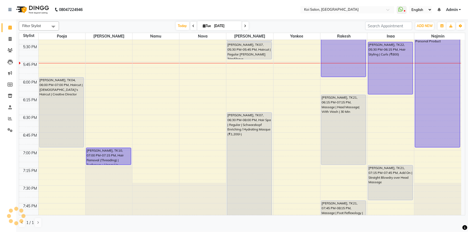
scroll to position [500, 0]
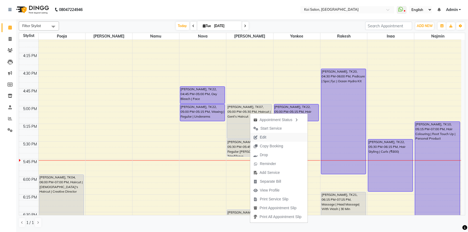
click at [267, 136] on span "Edit" at bounding box center [259, 137] width 19 height 9
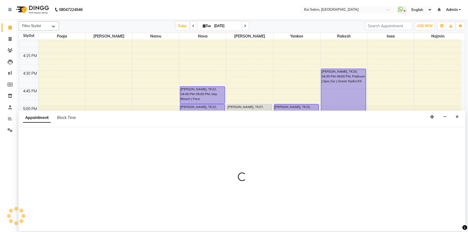
select select "tentative"
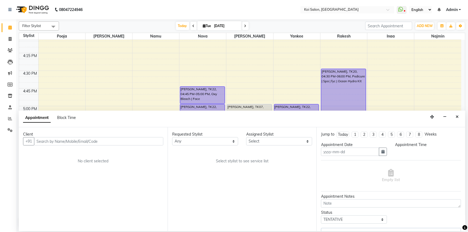
type input "[DATE]"
select select "1020"
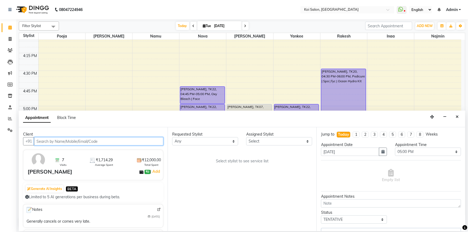
select select "23241"
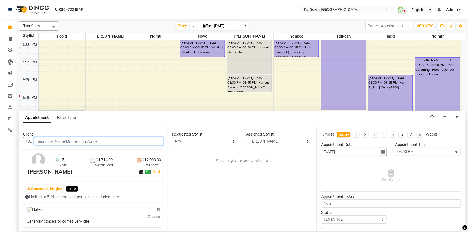
select select "1406"
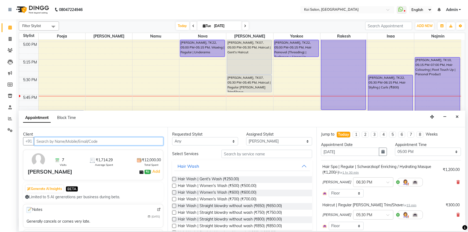
select select "1406"
click at [456, 183] on icon at bounding box center [457, 182] width 3 height 4
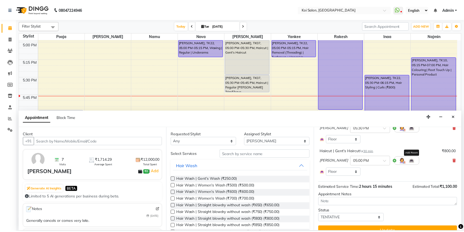
scroll to position [62, 0]
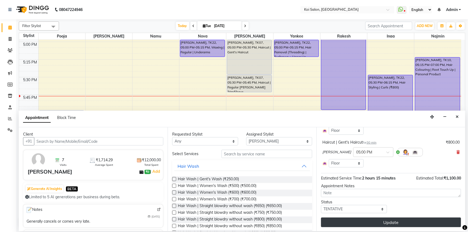
click at [383, 220] on button "Update" at bounding box center [391, 223] width 140 height 10
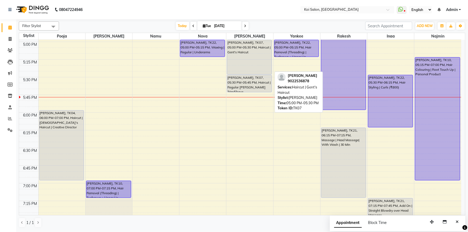
click at [244, 46] on div "[PERSON_NAME], TK07, 05:00 PM-05:30 PM, Haircut | Gent's Haircut" at bounding box center [249, 57] width 45 height 34
select select "7"
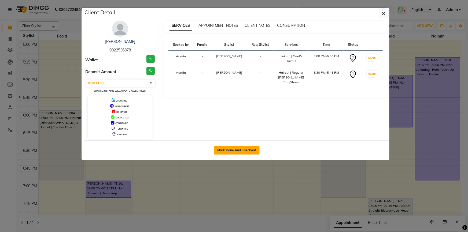
click at [238, 149] on button "Mark Done And Checkout" at bounding box center [237, 150] width 46 height 9
select select "service"
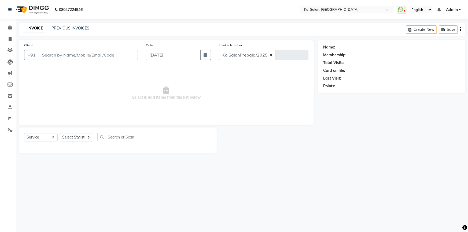
select select "6717"
type input "2247"
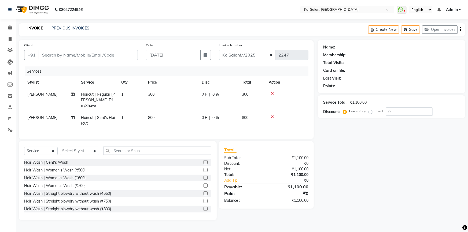
type input "9022536878"
select select "23241"
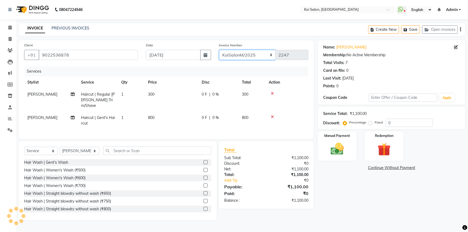
click at [271, 55] on select "KoiSalonPrepaid/2025 KoiSalonF/2025 KoiSalonM/2025" at bounding box center [247, 55] width 57 height 10
select select "6718"
click at [219, 50] on select "KoiSalonPrepaid/2025 KoiSalonF/2025 KoiSalonM/2025" at bounding box center [247, 55] width 57 height 10
type input "1268"
click at [346, 154] on img at bounding box center [337, 149] width 22 height 16
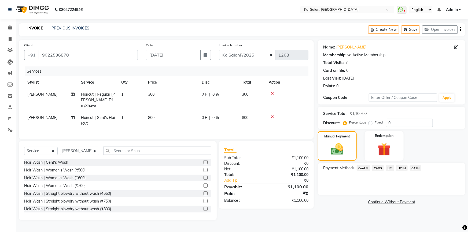
click at [416, 167] on span "CASH" at bounding box center [416, 168] width 12 height 6
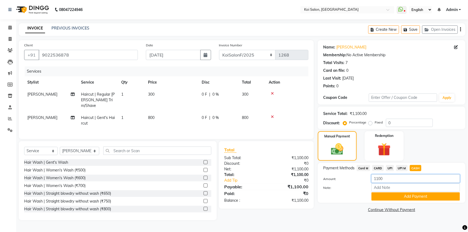
click at [379, 179] on input "1100" at bounding box center [415, 179] width 88 height 8
type input "1000"
click at [388, 198] on button "Add Payment" at bounding box center [415, 197] width 88 height 8
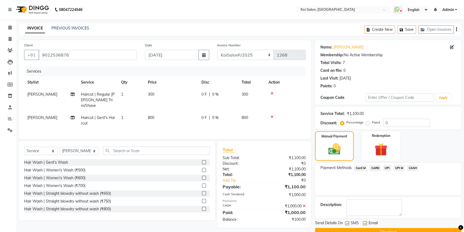
click at [388, 169] on span "UPI" at bounding box center [387, 168] width 8 height 6
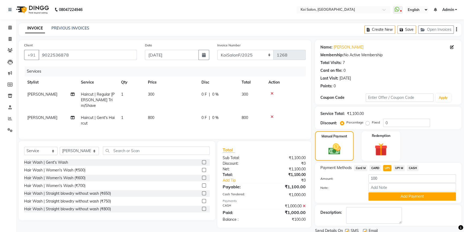
drag, startPoint x: 391, startPoint y: 194, endPoint x: 362, endPoint y: 187, distance: 29.5
click at [391, 194] on button "Add Payment" at bounding box center [413, 197] width 88 height 8
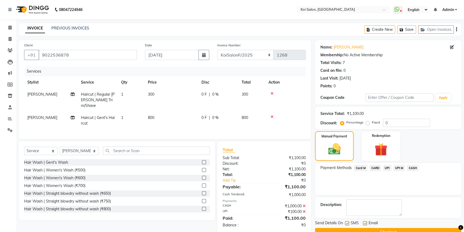
scroll to position [12, 0]
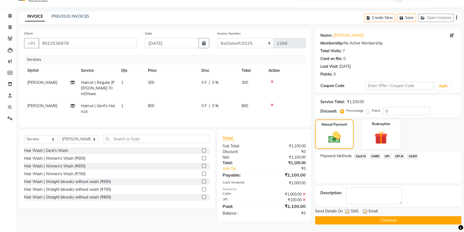
click at [339, 218] on button "Checkout" at bounding box center [388, 220] width 146 height 8
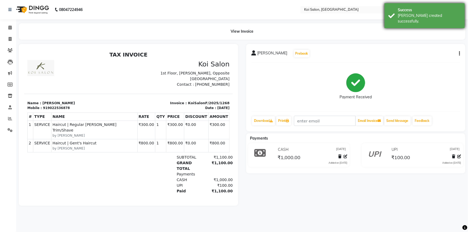
drag, startPoint x: 410, startPoint y: 12, endPoint x: 1, endPoint y: 8, distance: 408.9
click at [407, 12] on div "Success" at bounding box center [429, 10] width 63 height 6
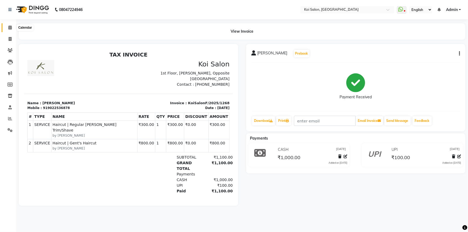
click at [13, 29] on span at bounding box center [9, 28] width 9 height 6
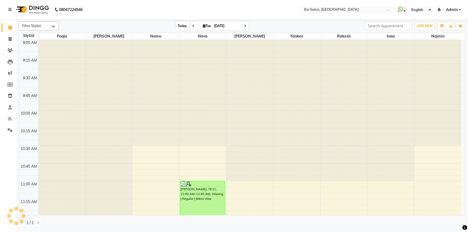
click at [181, 27] on span "Today" at bounding box center [182, 26] width 13 height 8
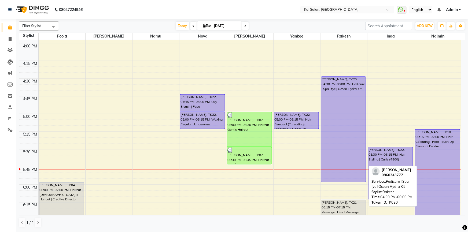
scroll to position [491, 0]
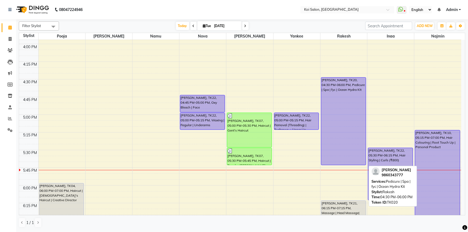
drag, startPoint x: 340, startPoint y: 182, endPoint x: 342, endPoint y: 163, distance: 18.6
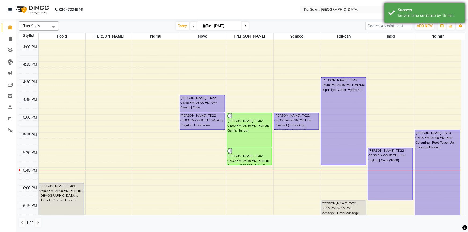
click at [416, 16] on div "Service time decrease by 15 min." at bounding box center [429, 16] width 63 height 6
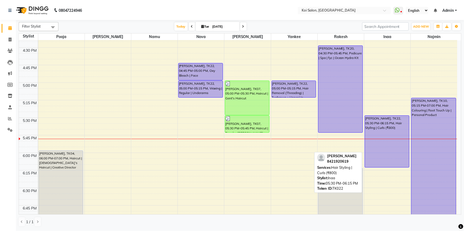
scroll to position [512, 0]
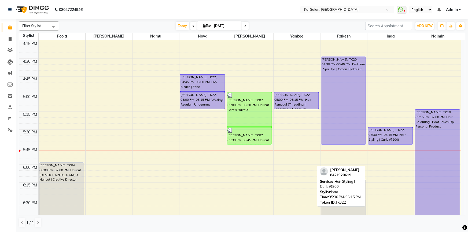
drag, startPoint x: 382, startPoint y: 179, endPoint x: 387, endPoint y: 142, distance: 36.8
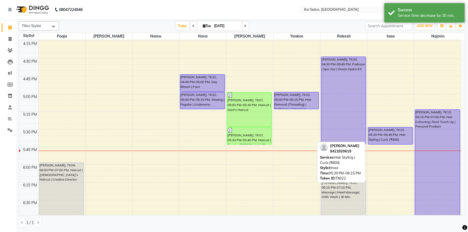
click at [389, 135] on div "[PERSON_NAME], TK22, 05:30 PM-05:45 PM, Hair Styling | Curls (₹800)" at bounding box center [390, 136] width 45 height 17
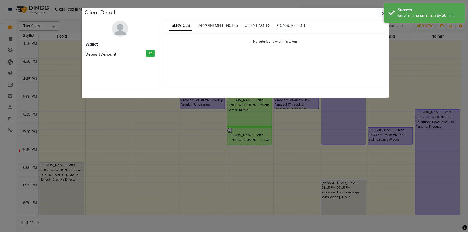
select select "1"
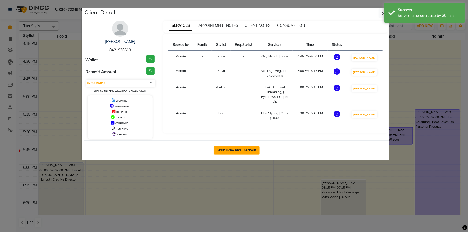
click at [236, 148] on button "Mark Done And Checkout" at bounding box center [237, 150] width 46 height 9
select select "service"
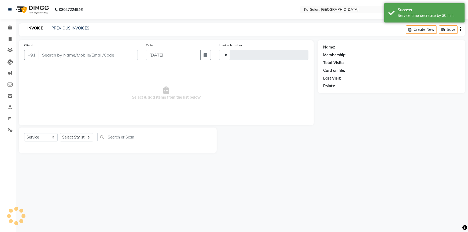
type input "2247"
select select "6717"
type input "8421920619"
select select "16518"
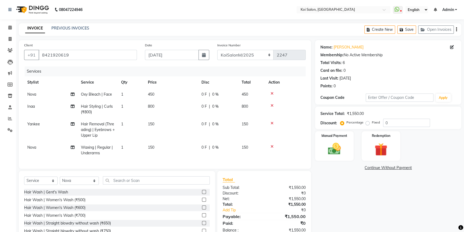
click at [397, 186] on div "Name: Radhika Biswal Membership: No Active Membership Total Visits: 6 Card on f…" at bounding box center [390, 145] width 150 height 210
click at [249, 48] on div "Invoice Number KoiSalonPrepaid/2025 KoiSalonF/2025 KoiSalonM/2025 2247" at bounding box center [261, 53] width 97 height 22
click at [248, 55] on select "KoiSalonPrepaid/2025 KoiSalonF/2025 KoiSalonM/2025" at bounding box center [245, 55] width 57 height 10
select select "6718"
click at [217, 50] on select "KoiSalonPrepaid/2025 KoiSalonF/2025 KoiSalonM/2025" at bounding box center [245, 55] width 57 height 10
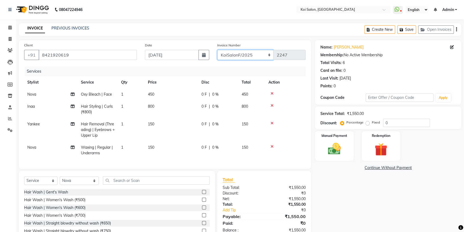
type input "1269"
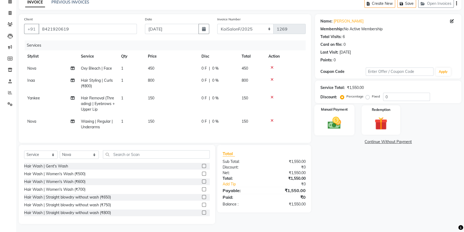
click at [332, 115] on img at bounding box center [335, 122] width 22 height 15
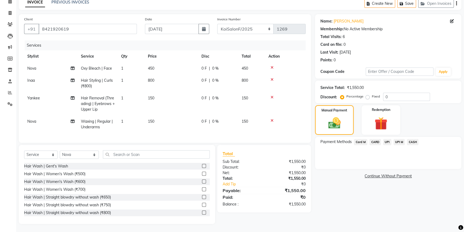
click at [387, 139] on span "UPI" at bounding box center [387, 142] width 8 height 6
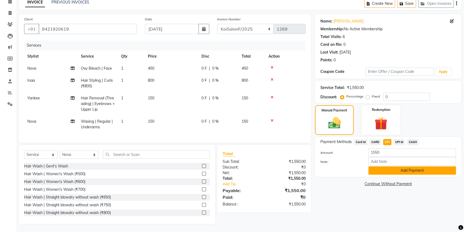
click at [385, 169] on button "Add Payment" at bounding box center [413, 171] width 88 height 8
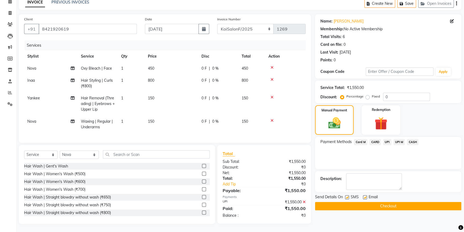
click at [363, 202] on button "Checkout" at bounding box center [388, 206] width 146 height 8
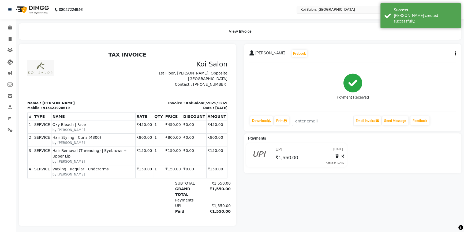
drag, startPoint x: 411, startPoint y: 15, endPoint x: 375, endPoint y: 12, distance: 36.3
click at [375, 12] on body "08047224946 Select Location × Koi Salon, Kalyani Nagar WhatsApp Status ✕ Status…" at bounding box center [232, 116] width 464 height 232
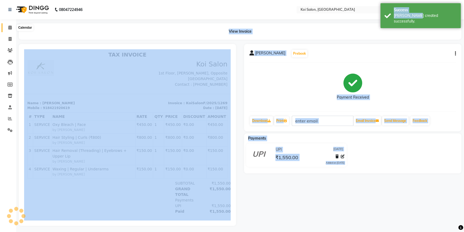
click at [10, 25] on icon at bounding box center [9, 27] width 3 height 4
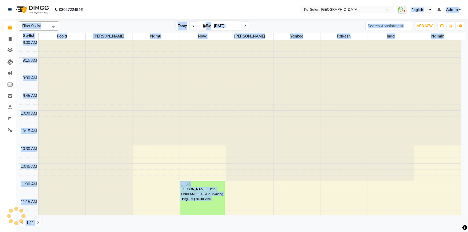
click at [183, 25] on span "Today" at bounding box center [182, 26] width 13 height 8
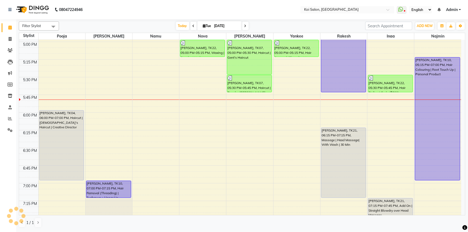
click at [198, 8] on nav "08047224946 Select Location × Koi Salon, Kalyani Nagar WhatsApp Status ✕ Status…" at bounding box center [234, 9] width 468 height 19
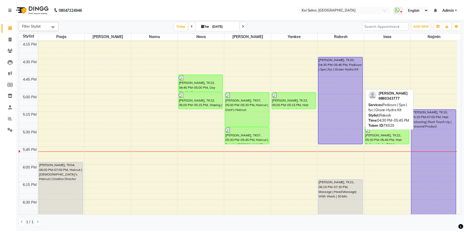
scroll to position [467, 0]
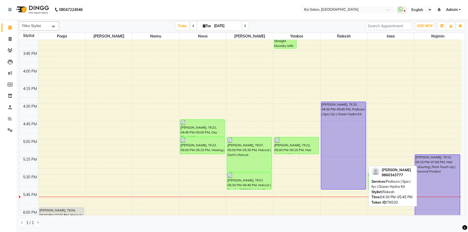
click at [332, 126] on div "[PERSON_NAME], TK20, 04:30 PM-05:45 PM, Pedicure | Spa | fyc | Ocean Hydra Kit" at bounding box center [343, 145] width 45 height 87
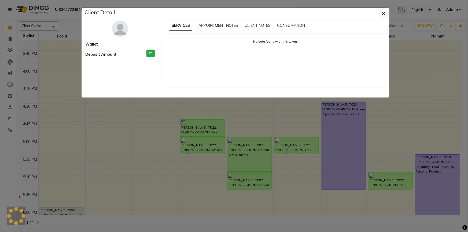
select select "1"
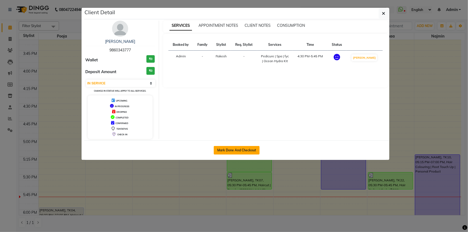
click at [235, 153] on button "Mark Done And Checkout" at bounding box center [237, 150] width 46 height 9
select select "service"
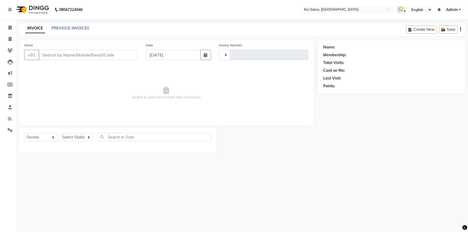
type input "2247"
select select "3"
select select "6717"
type input "9860343777"
select select "37562"
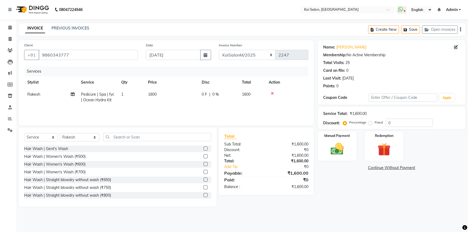
click at [150, 95] on span "1600" at bounding box center [152, 94] width 9 height 5
select select "37562"
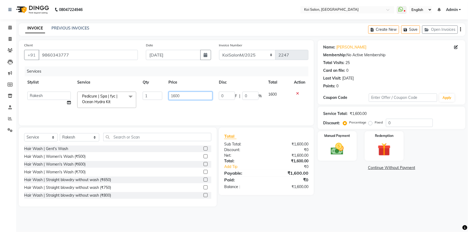
click at [171, 95] on input "1600" at bounding box center [191, 96] width 44 height 8
type input "0"
click at [357, 183] on div "Name: Harsha Nathwani Membership: No Active Membership Total Visits: 25 Card on…" at bounding box center [393, 123] width 151 height 167
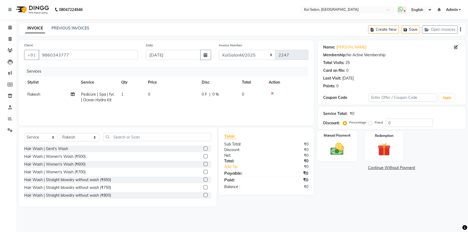
click at [344, 144] on img at bounding box center [337, 149] width 22 height 16
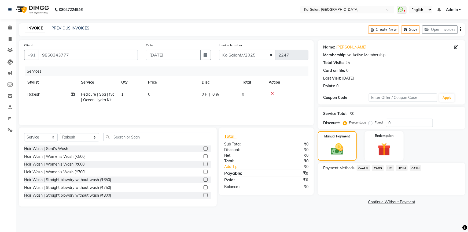
click at [413, 168] on span "CASH" at bounding box center [416, 168] width 12 height 6
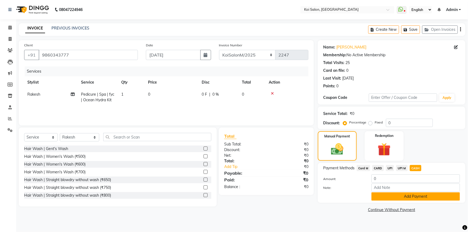
click at [391, 196] on button "Add Payment" at bounding box center [415, 197] width 88 height 8
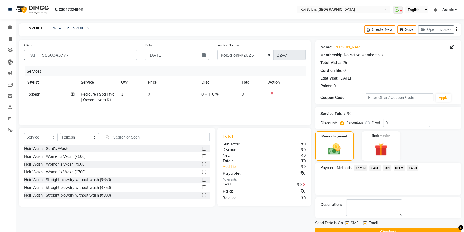
click at [348, 221] on label at bounding box center [347, 223] width 4 height 4
click at [348, 222] on input "checkbox" at bounding box center [346, 223] width 3 height 3
checkbox input "false"
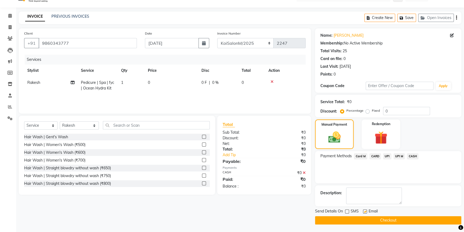
click at [365, 211] on label at bounding box center [365, 212] width 4 height 4
click at [365, 211] on input "checkbox" at bounding box center [364, 211] width 3 height 3
checkbox input "false"
click at [368, 216] on button "Checkout" at bounding box center [388, 220] width 146 height 8
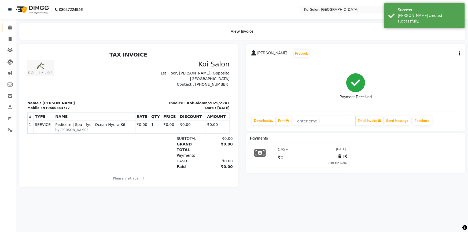
click at [8, 25] on icon at bounding box center [9, 27] width 3 height 4
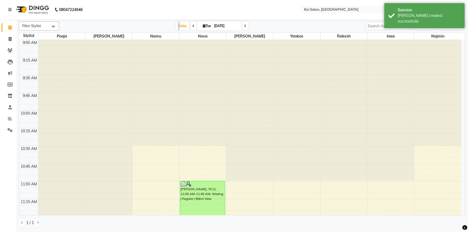
click at [177, 25] on span "Today" at bounding box center [182, 26] width 13 height 8
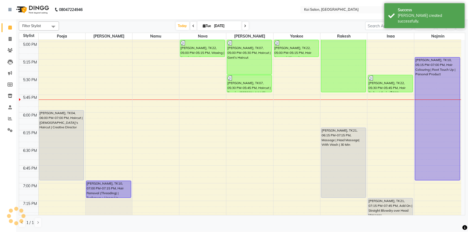
click at [400, 13] on div "[PERSON_NAME] created successfully." at bounding box center [429, 18] width 63 height 11
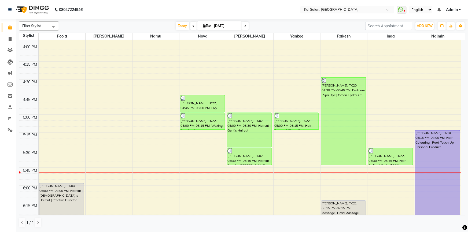
click at [254, 1] on nav "08047224946 Select Location × Koi Salon, Kalyani Nagar WhatsApp Status ✕ Status…" at bounding box center [234, 9] width 468 height 19
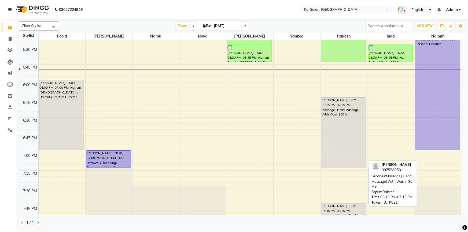
scroll to position [638, 0]
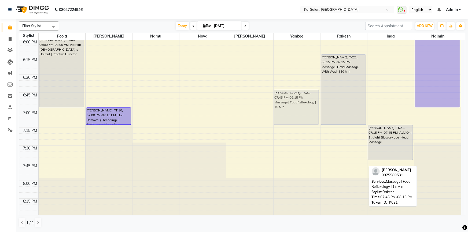
drag, startPoint x: 332, startPoint y: 174, endPoint x: 294, endPoint y: 114, distance: 71.1
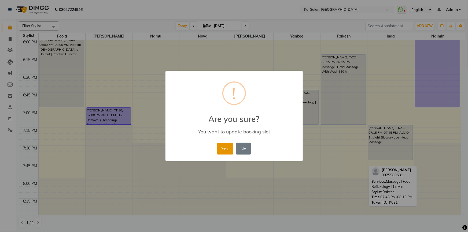
click at [229, 150] on button "Yes" at bounding box center [225, 149] width 16 height 12
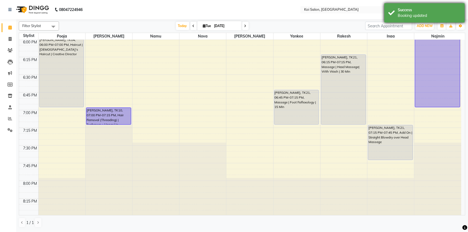
click at [408, 16] on div "Booking updated" at bounding box center [429, 16] width 63 height 6
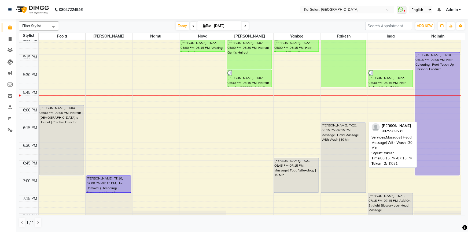
scroll to position [564, 0]
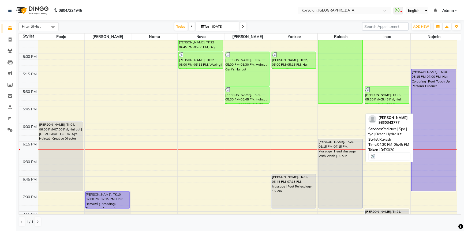
scroll to position [564, 0]
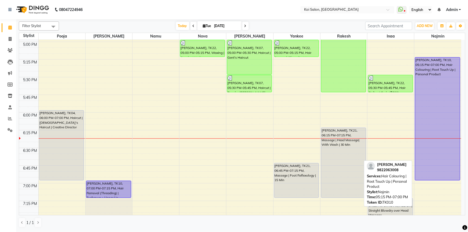
click at [428, 123] on div "[PERSON_NAME], TK10, 05:15 PM-07:00 PM, Hair Colouring | Root Touch Up | Person…" at bounding box center [437, 118] width 45 height 123
select select "1"
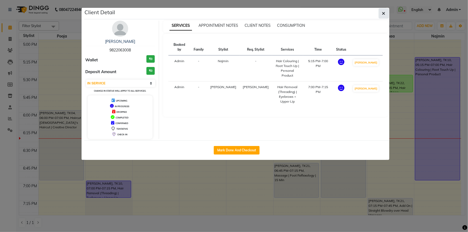
click at [382, 8] on button "button" at bounding box center [384, 13] width 10 height 10
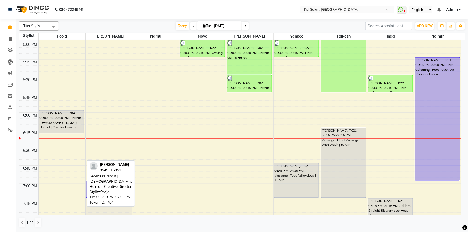
drag, startPoint x: 56, startPoint y: 179, endPoint x: 65, endPoint y: 130, distance: 49.6
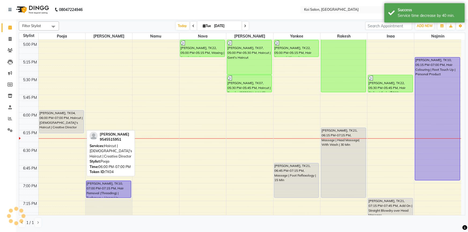
click at [64, 127] on div "Dr. Pratiksha Yadav, TK04, 06:00 PM-07:00 PM, Haircut | Lady's Haircut | Creati…" at bounding box center [61, 121] width 45 height 23
select select "1"
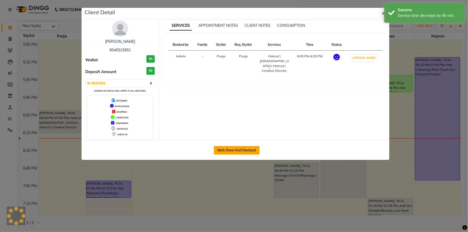
click at [249, 148] on button "Mark Done And Checkout" at bounding box center [237, 150] width 46 height 9
select select "6717"
select select "service"
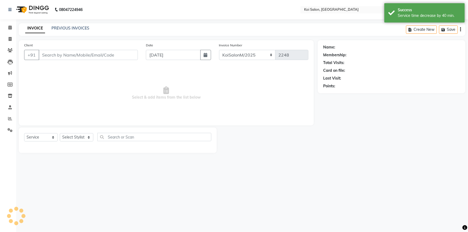
select select "3"
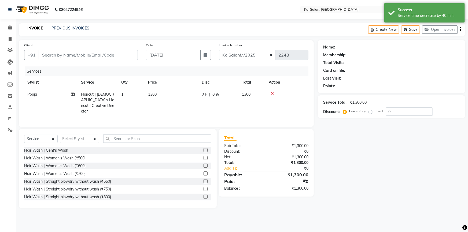
type input "9545515951"
select select "16513"
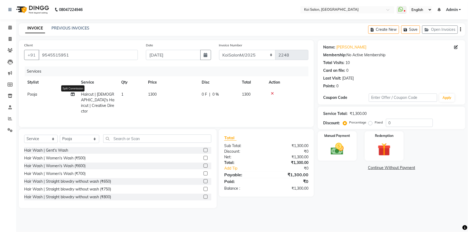
click at [72, 94] on icon at bounding box center [73, 95] width 4 height 4
select select "16513"
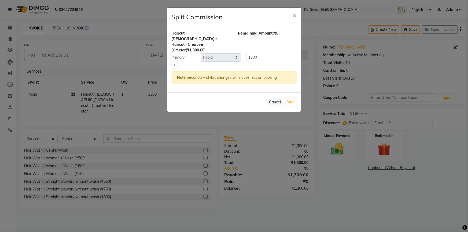
click at [175, 64] on icon at bounding box center [174, 65] width 3 height 3
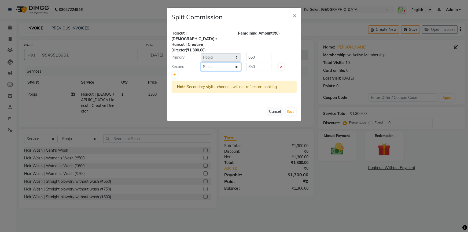
drag, startPoint x: 175, startPoint y: 53, endPoint x: 224, endPoint y: 54, distance: 48.5
click at [224, 63] on select "Select [PERSON_NAME] | Housekeeping [PERSON_NAME] Inaa [PERSON_NAME] | Electric…" at bounding box center [221, 67] width 40 height 8
click at [281, 65] on icon at bounding box center [281, 66] width 2 height 3
type input "1300"
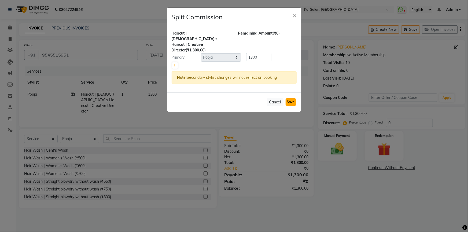
click at [291, 98] on button "Save" at bounding box center [291, 102] width 10 height 8
select select "Select"
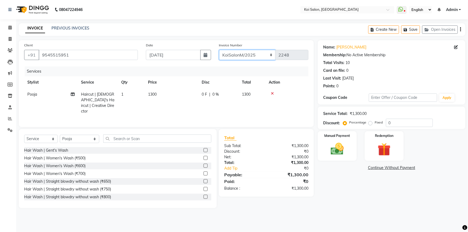
click at [247, 53] on select "KoiSalonPrepaid/2025 KoiSalonF/2025 KoiSalonM/2025" at bounding box center [247, 55] width 57 height 10
select select "6718"
click at [219, 50] on select "KoiSalonPrepaid/2025 KoiSalonF/2025 KoiSalonM/2025" at bounding box center [247, 55] width 57 height 10
type input "1270"
click at [344, 147] on img at bounding box center [337, 149] width 22 height 16
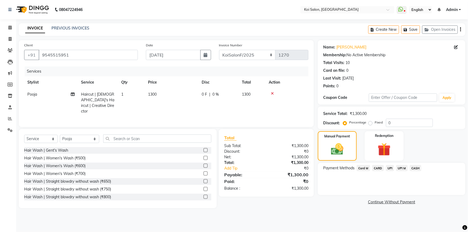
click at [389, 169] on span "UPI" at bounding box center [390, 168] width 8 height 6
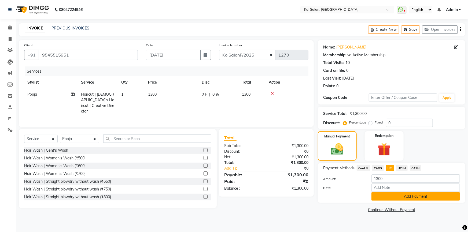
click at [383, 198] on button "Add Payment" at bounding box center [415, 197] width 88 height 8
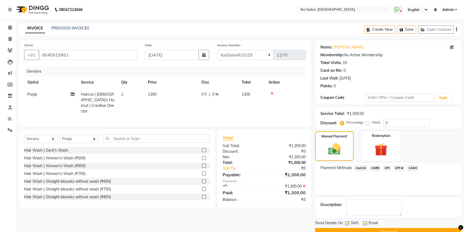
scroll to position [12, 0]
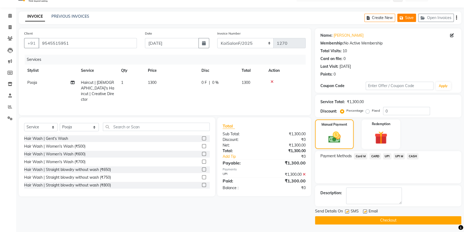
click at [410, 16] on button "Save" at bounding box center [407, 18] width 19 height 8
click at [72, 84] on icon at bounding box center [73, 83] width 4 height 4
select select "16513"
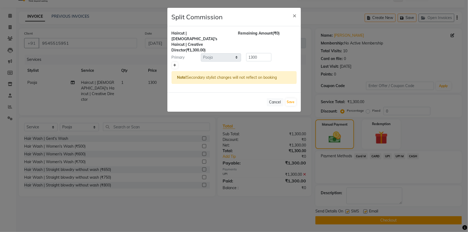
click at [176, 64] on icon at bounding box center [174, 65] width 3 height 3
type input "650"
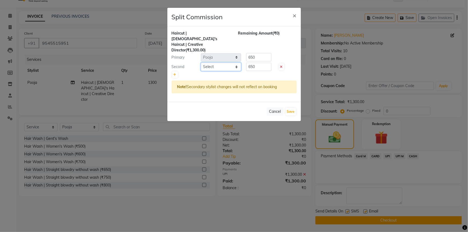
click at [215, 63] on select "Select [PERSON_NAME] | Housekeeping [PERSON_NAME] Inaa [PERSON_NAME] | Electric…" at bounding box center [221, 67] width 40 height 8
select select "16515"
click at [201, 63] on select "Select [PERSON_NAME] | Housekeeping [PERSON_NAME] Inaa [PERSON_NAME] | Electric…" at bounding box center [221, 67] width 40 height 8
click at [252, 63] on input "650" at bounding box center [258, 67] width 25 height 8
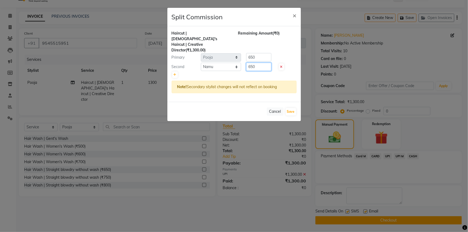
click at [252, 63] on input "650" at bounding box center [258, 67] width 25 height 8
type input "100"
click at [252, 53] on input "650" at bounding box center [258, 57] width 25 height 8
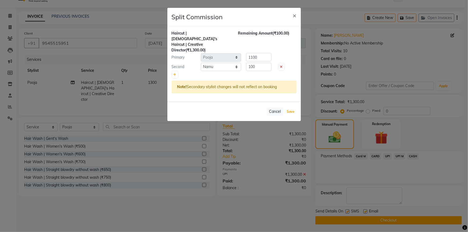
click at [290, 108] on button "Save" at bounding box center [291, 112] width 10 height 8
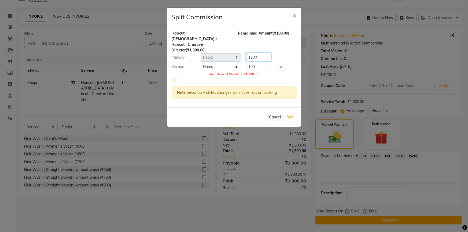
click at [256, 53] on input "1100" at bounding box center [258, 57] width 25 height 8
type input "1200"
click at [290, 113] on button "Save" at bounding box center [291, 117] width 10 height 8
select select "Select"
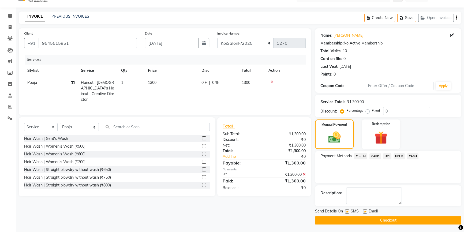
click at [388, 157] on span "UPI" at bounding box center [387, 156] width 8 height 6
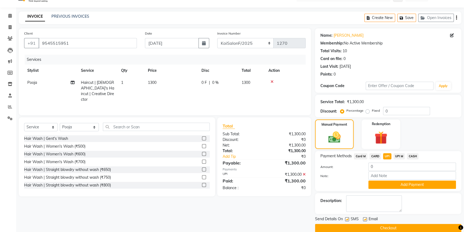
scroll to position [20, 0]
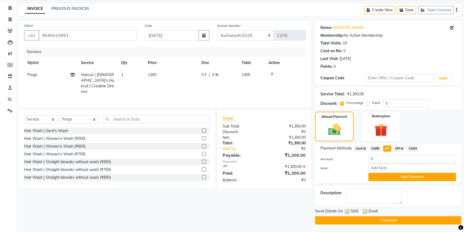
click at [386, 218] on button "Checkout" at bounding box center [388, 220] width 146 height 8
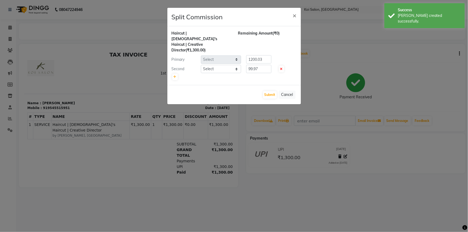
select select "16513"
select select "16515"
click at [251, 55] on input "1200.03" at bounding box center [258, 59] width 25 height 8
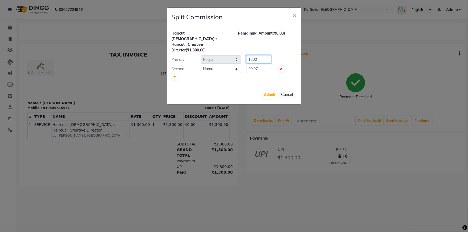
type input "1200"
click at [254, 65] on input "99.97" at bounding box center [258, 69] width 25 height 8
type input "100"
click at [269, 91] on button "Submit" at bounding box center [270, 95] width 14 height 8
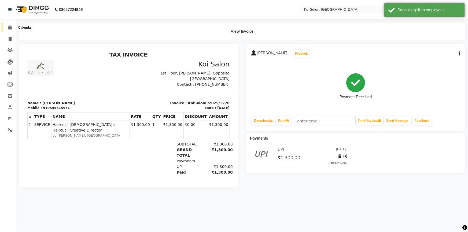
click at [11, 28] on icon at bounding box center [9, 27] width 3 height 4
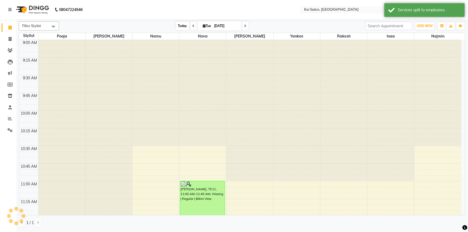
click at [181, 28] on span "Today" at bounding box center [182, 26] width 13 height 8
drag, startPoint x: 410, startPoint y: 11, endPoint x: 401, endPoint y: 11, distance: 9.4
click at [410, 11] on div "Services split to employees." at bounding box center [429, 10] width 63 height 6
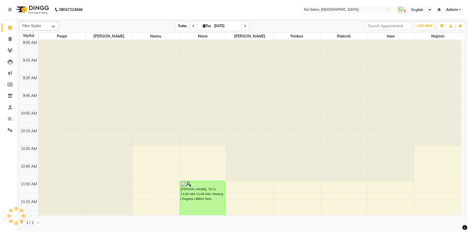
click at [184, 26] on span "Today" at bounding box center [182, 26] width 13 height 8
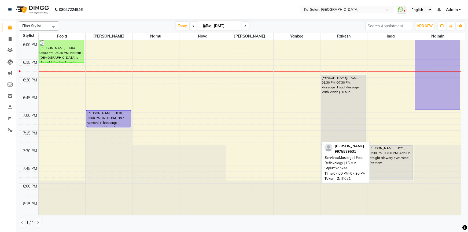
drag, startPoint x: 292, startPoint y: 131, endPoint x: 327, endPoint y: 164, distance: 48.2
click at [327, 164] on div "Filter Stylist Select All Harsha Inaa Najmin Namu Nova Pooja Rakesh Shanky Yank…" at bounding box center [242, 124] width 446 height 211
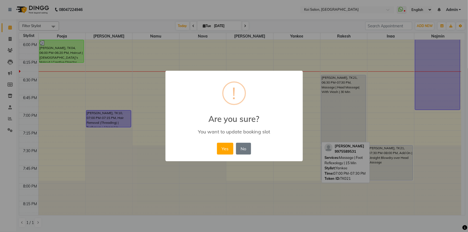
click at [227, 153] on button "Yes" at bounding box center [225, 149] width 16 height 12
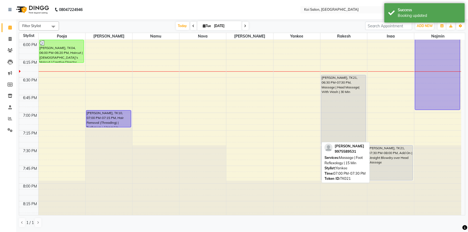
drag, startPoint x: 411, startPoint y: 18, endPoint x: 228, endPoint y: 86, distance: 195.4
click at [410, 18] on div "Booking updated" at bounding box center [429, 16] width 63 height 6
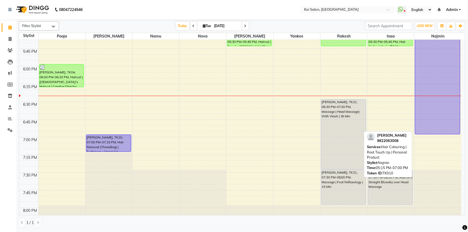
scroll to position [659, 0]
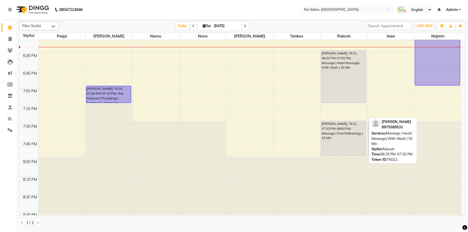
drag, startPoint x: 356, startPoint y: 120, endPoint x: 356, endPoint y: 99, distance: 20.9
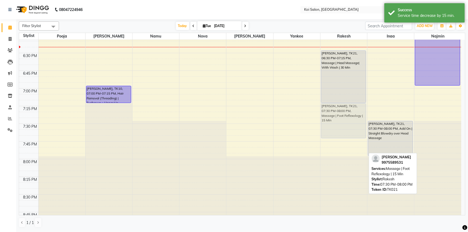
drag, startPoint x: 345, startPoint y: 134, endPoint x: 350, endPoint y: 118, distance: 16.6
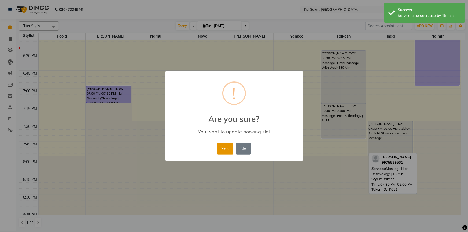
click at [229, 148] on button "Yes" at bounding box center [225, 149] width 16 height 12
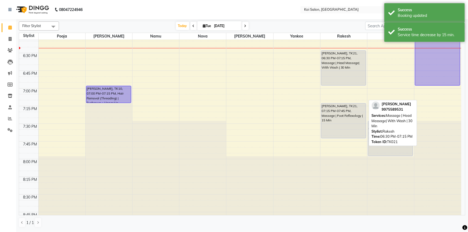
drag, startPoint x: 347, startPoint y: 102, endPoint x: 352, endPoint y: 84, distance: 18.2
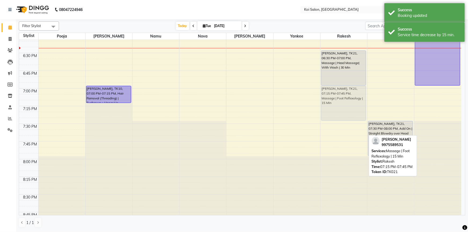
drag, startPoint x: 344, startPoint y: 114, endPoint x: 349, endPoint y: 97, distance: 18.2
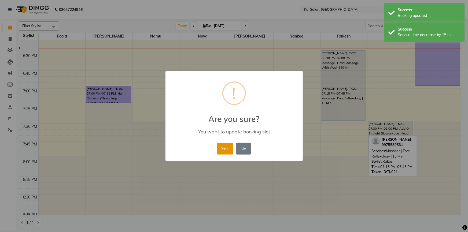
click at [224, 148] on button "Yes" at bounding box center [225, 149] width 16 height 12
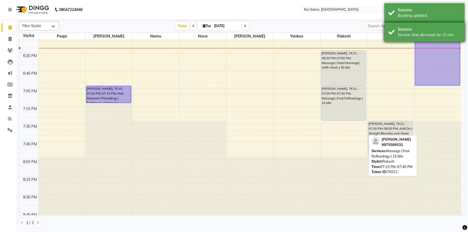
drag, startPoint x: 424, startPoint y: 29, endPoint x: 425, endPoint y: 17, distance: 12.1
click at [424, 28] on div "Success" at bounding box center [429, 30] width 63 height 6
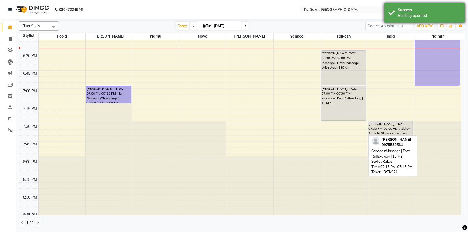
drag, startPoint x: 425, startPoint y: 16, endPoint x: 371, endPoint y: 34, distance: 56.6
click at [424, 16] on div "Booking updated" at bounding box center [429, 16] width 63 height 6
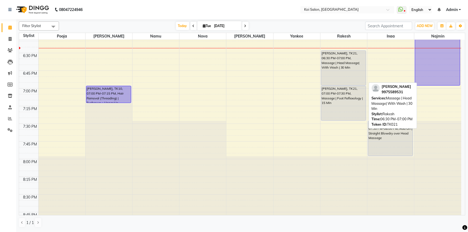
click at [345, 66] on div "[PERSON_NAME], TK21, 06:30 PM-07:00 PM, Massage | Head Massage| With Wash | 30 …" at bounding box center [343, 68] width 45 height 35
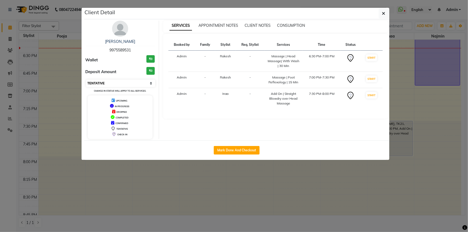
click at [107, 83] on select "Select IN SERVICE CONFIRMED TENTATIVE CHECK IN MARK DONE DROPPED UPCOMING" at bounding box center [120, 84] width 69 height 8
click at [86, 80] on select "Select IN SERVICE CONFIRMED TENTATIVE CHECK IN MARK DONE DROPPED UPCOMING" at bounding box center [120, 84] width 69 height 8
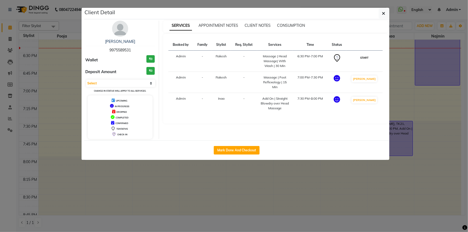
click at [369, 59] on button "START" at bounding box center [364, 57] width 11 height 7
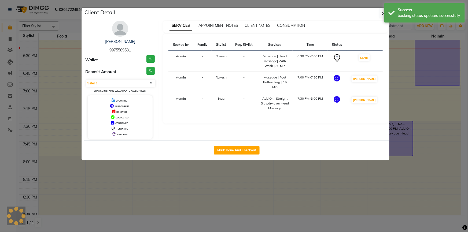
select select "1"
drag, startPoint x: 393, startPoint y: 16, endPoint x: 382, endPoint y: 17, distance: 10.5
click at [391, 17] on div "Success booking status updated successfully" at bounding box center [424, 12] width 80 height 19
click at [383, 13] on icon "button" at bounding box center [383, 13] width 3 height 4
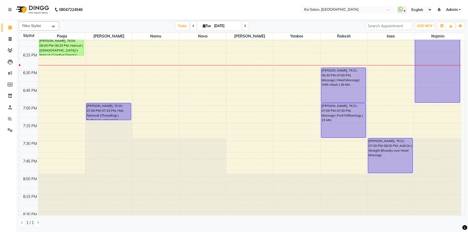
scroll to position [611, 0]
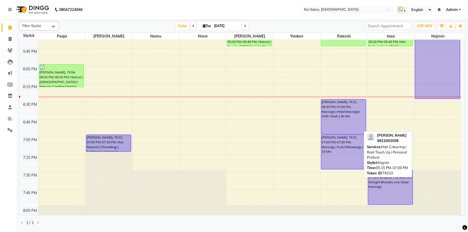
drag, startPoint x: 427, startPoint y: 134, endPoint x: 435, endPoint y: 95, distance: 39.6
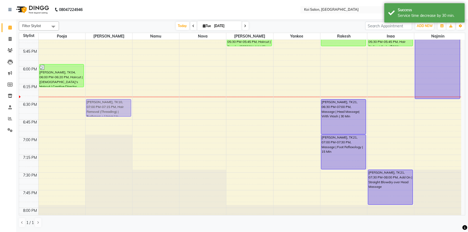
drag, startPoint x: 116, startPoint y: 138, endPoint x: 118, endPoint y: 102, distance: 36.3
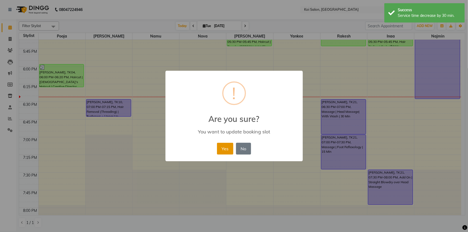
click at [223, 150] on button "Yes" at bounding box center [225, 149] width 16 height 12
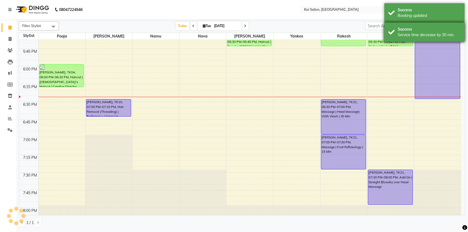
click at [415, 30] on div "Success" at bounding box center [429, 30] width 63 height 6
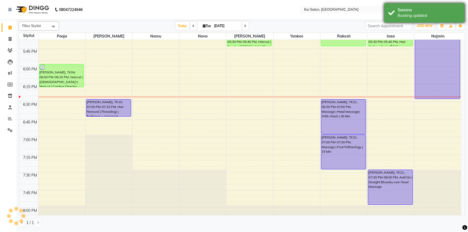
click at [420, 19] on div "Success Booking updated" at bounding box center [424, 12] width 80 height 19
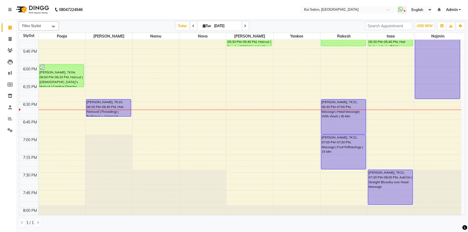
click at [420, 19] on nav "08047224946 Select Location × Koi Salon, Kalyani Nagar WhatsApp Status ✕ Status…" at bounding box center [234, 9] width 468 height 19
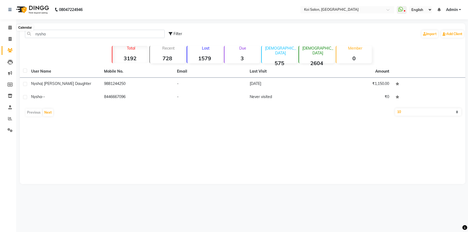
click at [6, 27] on span at bounding box center [9, 28] width 9 height 6
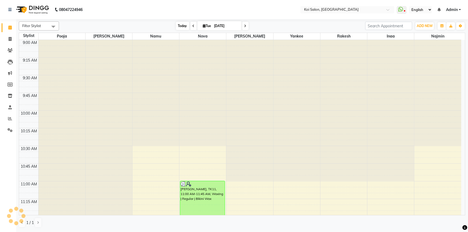
click at [183, 24] on span "Today" at bounding box center [182, 26] width 13 height 8
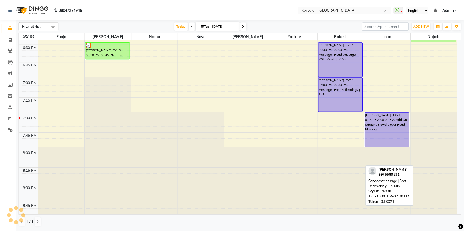
scroll to position [670, 0]
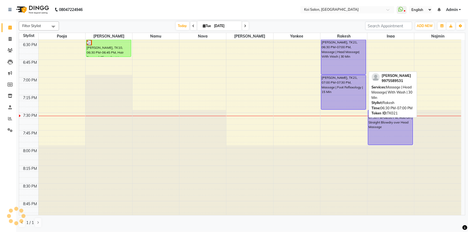
click at [330, 69] on div "[PERSON_NAME], TK21, 06:30 PM-07:00 PM, Massage | Head Massage| With Wash | 30 …" at bounding box center [343, 57] width 45 height 35
select select "1"
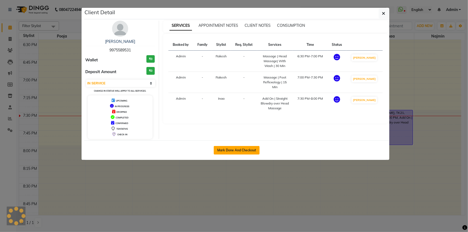
click at [216, 153] on button "Mark Done And Checkout" at bounding box center [237, 150] width 46 height 9
select select "service"
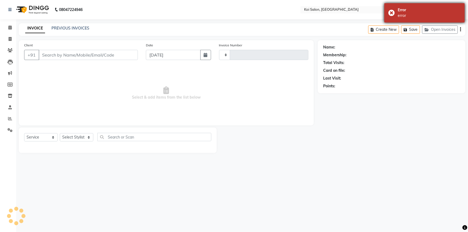
click at [405, 18] on div "error" at bounding box center [429, 16] width 63 height 6
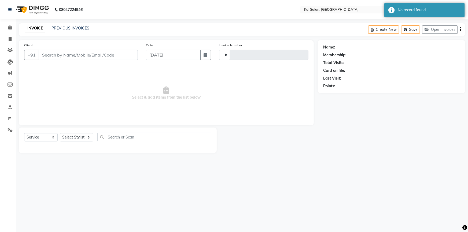
type input "9975589531"
select select "44730"
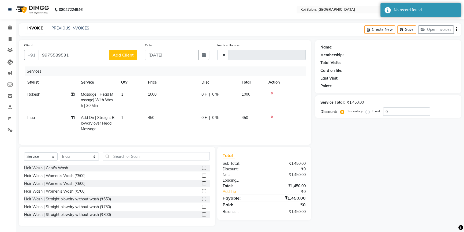
click at [391, 3] on nav "08047224946 Select Location × [GEOGRAPHIC_DATA] WhatsApp Status ✕ Status: Disco…" at bounding box center [232, 9] width 464 height 19
click at [391, 8] on div "No record found." at bounding box center [421, 10] width 80 height 14
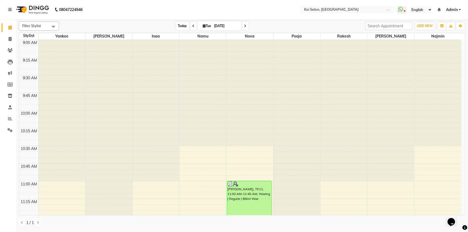
click at [182, 23] on span "Today" at bounding box center [182, 26] width 13 height 8
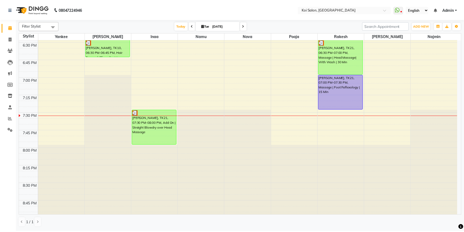
scroll to position [597, 0]
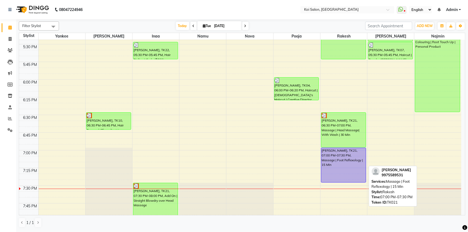
click at [339, 162] on div "[PERSON_NAME], TK21, 07:00 PM-07:30 PM, Massage | Foot Reflexology | 15 Min" at bounding box center [343, 165] width 45 height 34
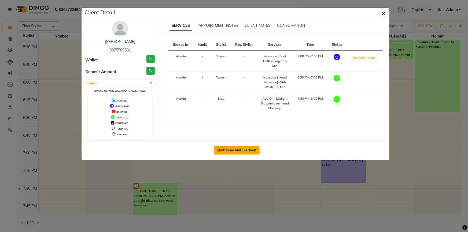
click at [240, 148] on button "Mark Done And Checkout" at bounding box center [237, 150] width 46 height 9
select select "service"
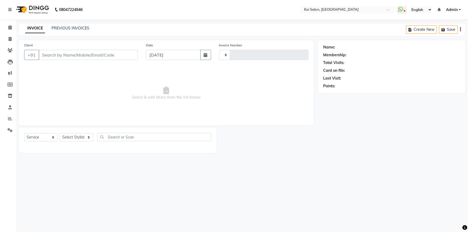
type input "2248"
select select "6717"
type input "9975589531"
select select "44730"
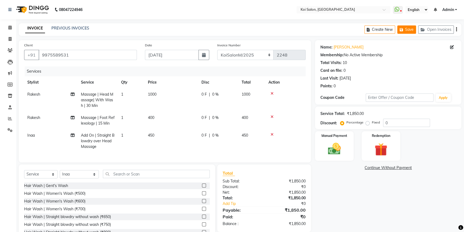
click at [409, 29] on button "Save" at bounding box center [407, 29] width 19 height 8
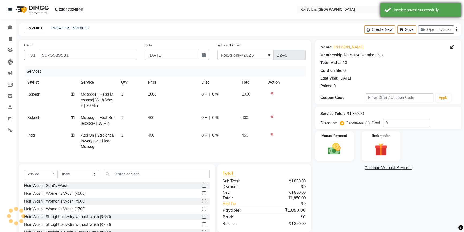
click at [389, 10] on div "Invoice saved successfully" at bounding box center [421, 10] width 80 height 14
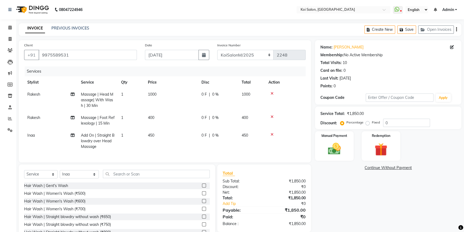
scroll to position [23, 0]
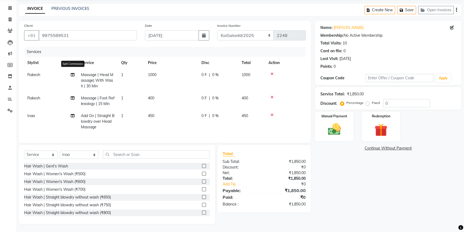
click at [71, 73] on icon at bounding box center [73, 75] width 4 height 4
select select "37562"
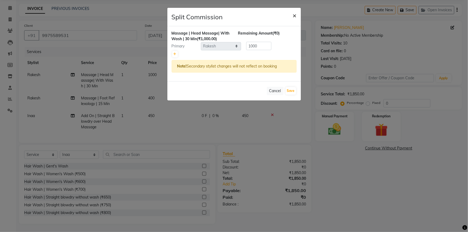
click at [293, 16] on span "×" at bounding box center [295, 15] width 4 height 8
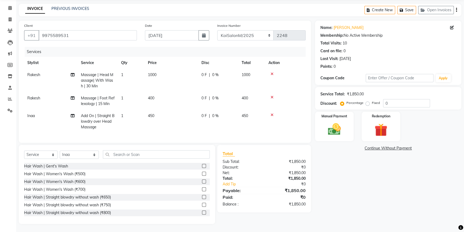
click at [273, 113] on icon at bounding box center [272, 115] width 3 height 4
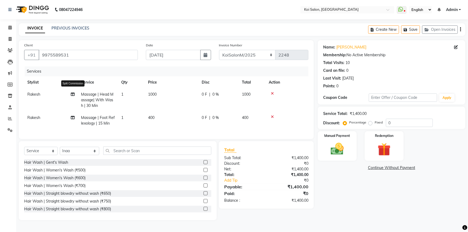
click at [73, 95] on icon at bounding box center [73, 95] width 4 height 4
select select "37562"
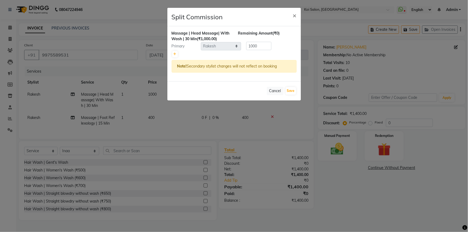
click at [176, 50] on div "Primary Select [PERSON_NAME] | Housekeeping [PERSON_NAME] Inaa [PERSON_NAME] | …" at bounding box center [234, 46] width 133 height 9
click at [175, 50] on div at bounding box center [234, 54] width 125 height 8
click at [175, 55] on icon at bounding box center [174, 54] width 3 height 3
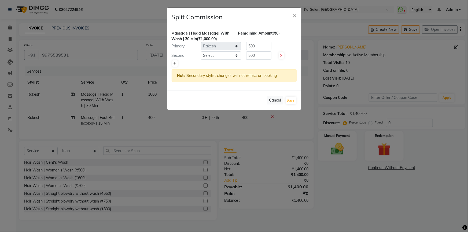
click at [176, 63] on link at bounding box center [175, 63] width 6 height 6
type input "333.33"
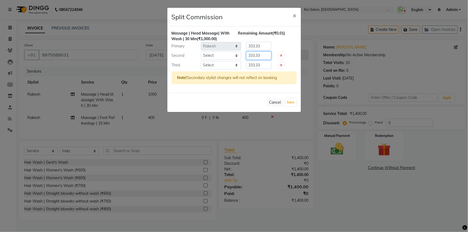
click at [264, 55] on input "333.33" at bounding box center [258, 55] width 25 height 8
click at [227, 60] on div "Massage | Head Massage| With Wash | 30 Min (₹1,000.00) Remaining Amount (₹0.01)…" at bounding box center [234, 59] width 134 height 66
click at [228, 60] on div "Massage | Head Massage| With Wash | 30 Min (₹1,000.00) Remaining Amount (₹0.01)…" at bounding box center [234, 59] width 134 height 66
click at [226, 54] on select "Select [PERSON_NAME] | Housekeeping [PERSON_NAME] Inaa [PERSON_NAME] | Electric…" at bounding box center [221, 55] width 40 height 8
select select "44730"
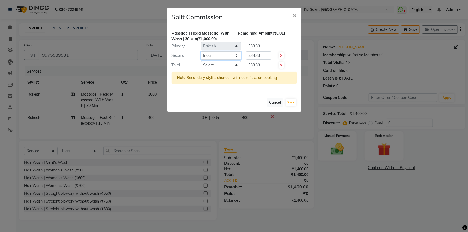
click at [201, 51] on select "Select [PERSON_NAME] | Housekeeping [PERSON_NAME] Inaa [PERSON_NAME] | Electric…" at bounding box center [221, 55] width 40 height 8
click at [220, 67] on select "Select [PERSON_NAME] | Housekeeping [PERSON_NAME] Inaa [PERSON_NAME] | Electric…" at bounding box center [221, 65] width 40 height 8
select select "34434"
click at [201, 61] on select "Select [PERSON_NAME] | Housekeeping [PERSON_NAME] Inaa [PERSON_NAME] | Electric…" at bounding box center [221, 65] width 40 height 8
click at [267, 53] on input "333.33" at bounding box center [258, 55] width 25 height 8
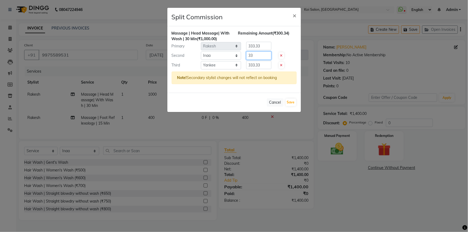
type input "3"
type input "100"
click at [268, 64] on input "333.33" at bounding box center [258, 65] width 25 height 8
type input "3"
type input "100"
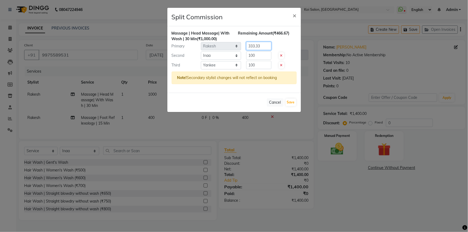
click at [265, 44] on input "333.33" at bounding box center [258, 46] width 25 height 8
type input "3"
type input "800"
click at [291, 102] on button "Save" at bounding box center [291, 103] width 10 height 8
select select "Select"
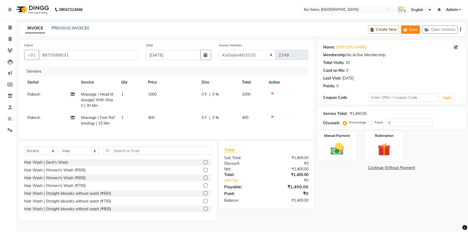
click at [407, 32] on button "Save" at bounding box center [410, 29] width 19 height 8
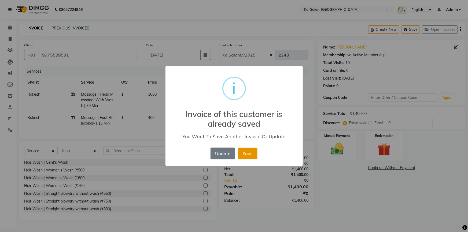
click at [250, 157] on button "Save" at bounding box center [248, 154] width 20 height 12
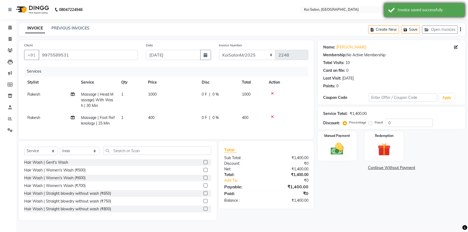
click at [393, 8] on div "Invoice saved successfully" at bounding box center [424, 10] width 80 height 14
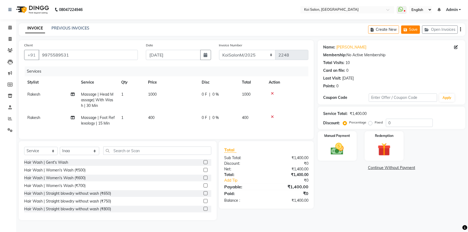
click at [408, 31] on icon "button" at bounding box center [406, 30] width 5 height 4
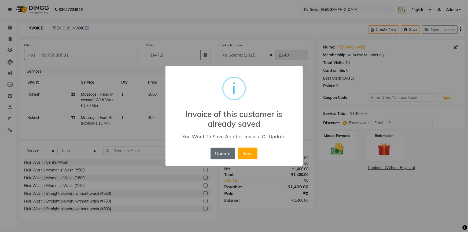
click at [225, 151] on button "Update" at bounding box center [222, 154] width 25 height 12
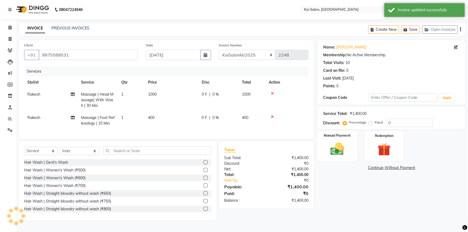
click at [338, 153] on img at bounding box center [337, 149] width 22 height 16
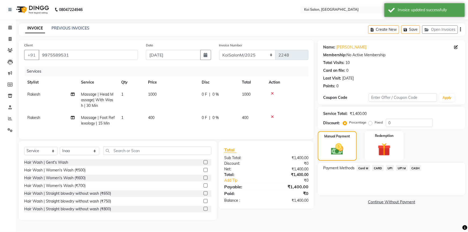
click at [397, 170] on span "UPI M" at bounding box center [402, 168] width 12 height 6
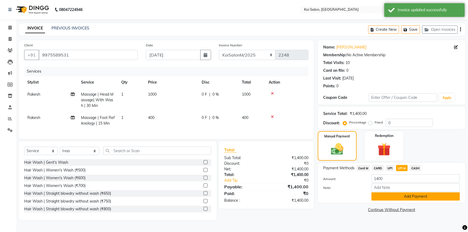
click at [399, 193] on button "Add Payment" at bounding box center [415, 197] width 88 height 8
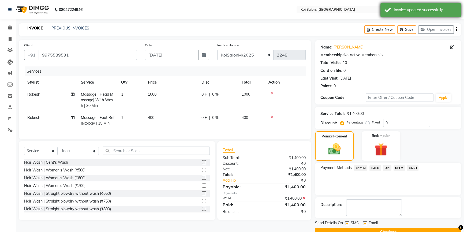
click at [404, 11] on div "Invoice updated successfully" at bounding box center [425, 10] width 63 height 6
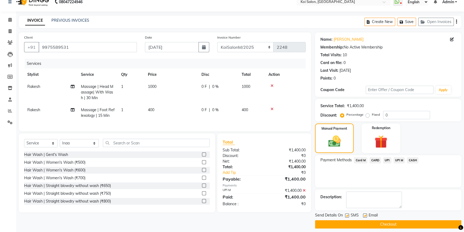
scroll to position [12, 0]
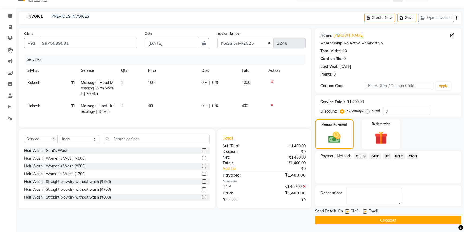
click at [393, 223] on button "Checkout" at bounding box center [388, 220] width 146 height 8
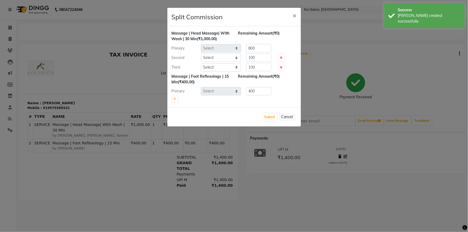
select select "37562"
select select "44730"
select select "34434"
select select "37562"
click at [261, 116] on div "Submit Cancel" at bounding box center [234, 116] width 134 height 19
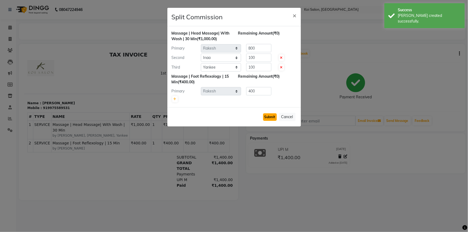
click at [265, 115] on button "Submit" at bounding box center [270, 117] width 14 height 8
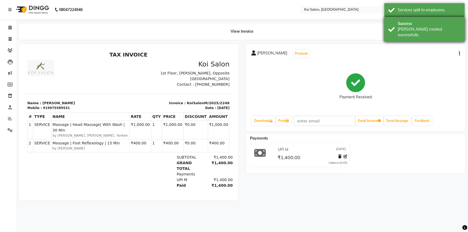
click at [415, 24] on div "Success" at bounding box center [429, 24] width 63 height 6
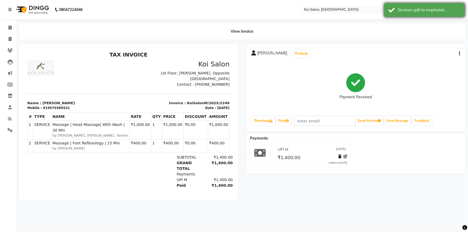
click at [413, 9] on div "Services split to employees." at bounding box center [429, 10] width 63 height 6
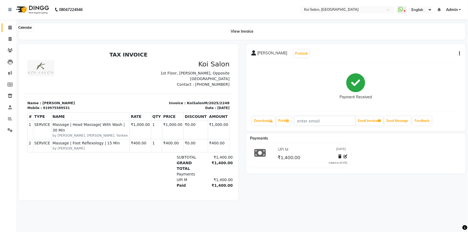
click at [9, 28] on icon at bounding box center [9, 27] width 3 height 4
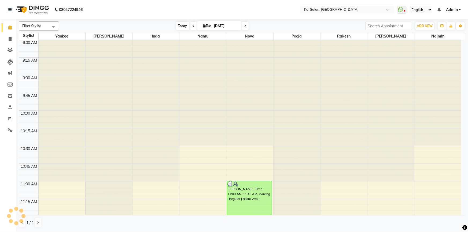
click at [188, 27] on span "Today" at bounding box center [182, 26] width 13 height 8
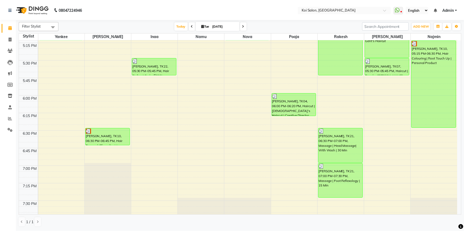
scroll to position [573, 0]
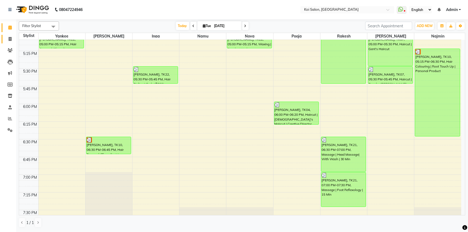
click at [12, 43] on link "Invoice" at bounding box center [8, 39] width 13 height 9
select select "service"
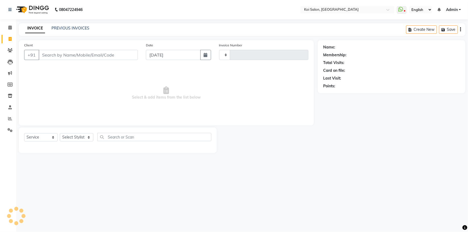
type input "2249"
select select "6717"
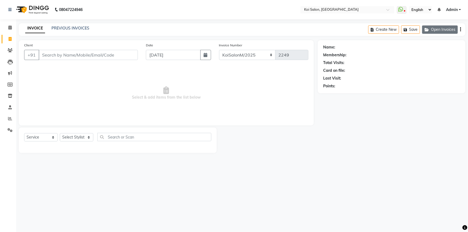
click at [454, 29] on button "Open Invoices" at bounding box center [440, 29] width 36 height 8
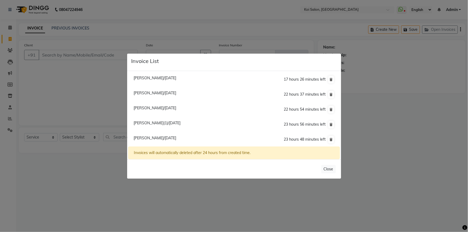
click at [147, 107] on span "Dr. Sandhya Sathe/02 September 2025" at bounding box center [155, 108] width 43 height 5
type input "9822063008"
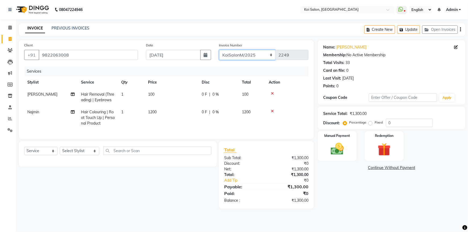
click at [255, 52] on select "KoiSalonPrepaid/2025 KoiSalonF/2025 KoiSalonM/2025" at bounding box center [247, 55] width 57 height 10
select select "6718"
click at [219, 50] on select "KoiSalonPrepaid/2025 KoiSalonF/2025 KoiSalonM/2025" at bounding box center [247, 55] width 57 height 10
type input "1271"
click at [333, 150] on img at bounding box center [337, 149] width 22 height 16
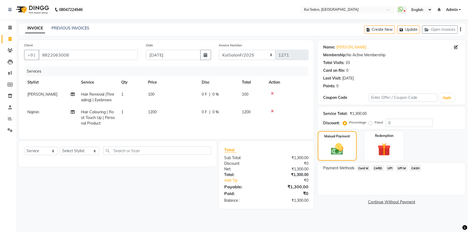
click at [413, 168] on span "CASH" at bounding box center [416, 168] width 12 height 6
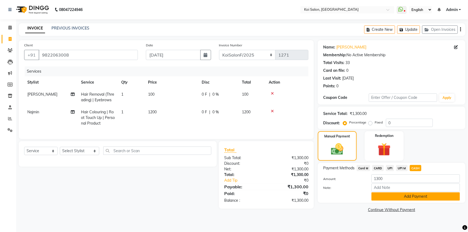
click at [406, 197] on button "Add Payment" at bounding box center [415, 197] width 88 height 8
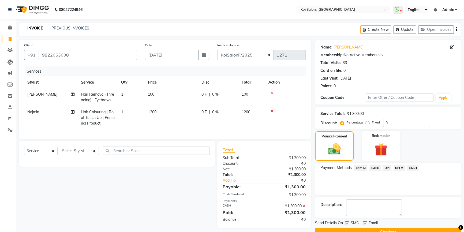
scroll to position [12, 0]
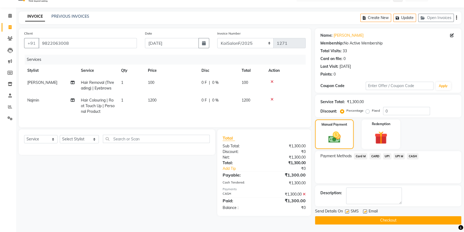
click at [326, 220] on button "Checkout" at bounding box center [388, 220] width 146 height 8
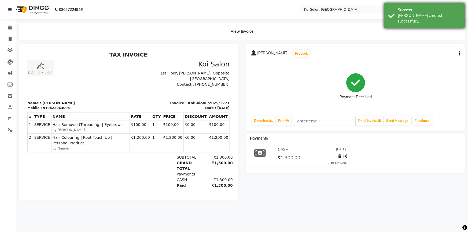
click at [406, 17] on div "Bill created successfully." at bounding box center [429, 18] width 63 height 11
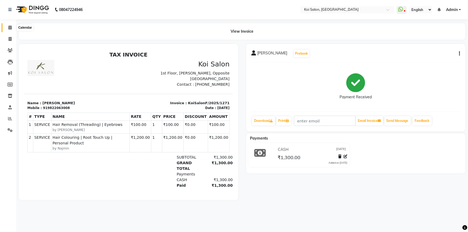
click at [12, 29] on icon at bounding box center [9, 27] width 3 height 4
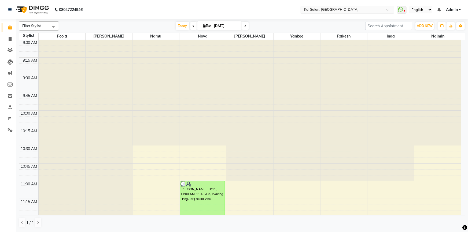
scroll to position [611, 0]
